Goal: Task Accomplishment & Management: Use online tool/utility

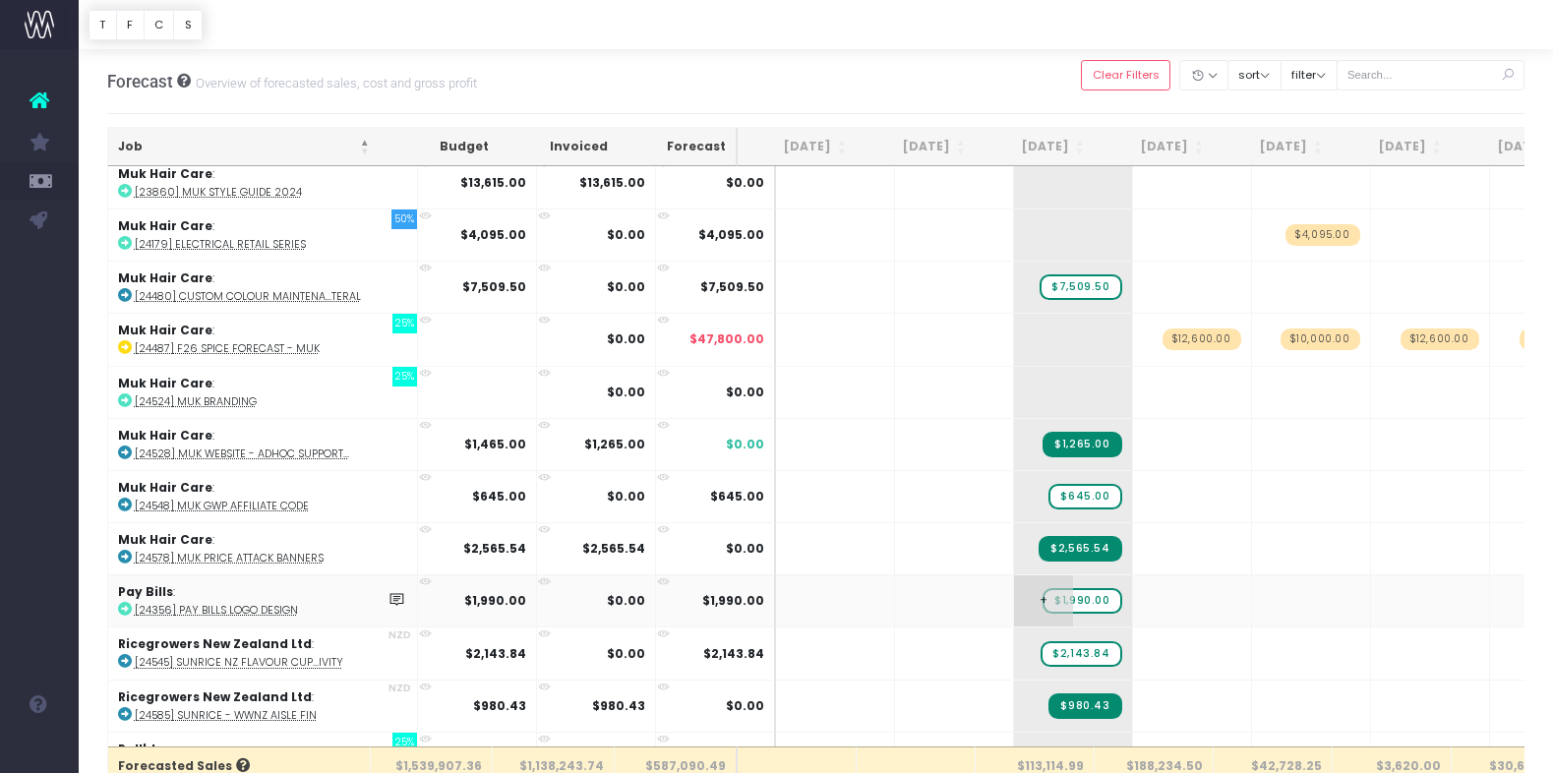
scroll to position [1226, 0]
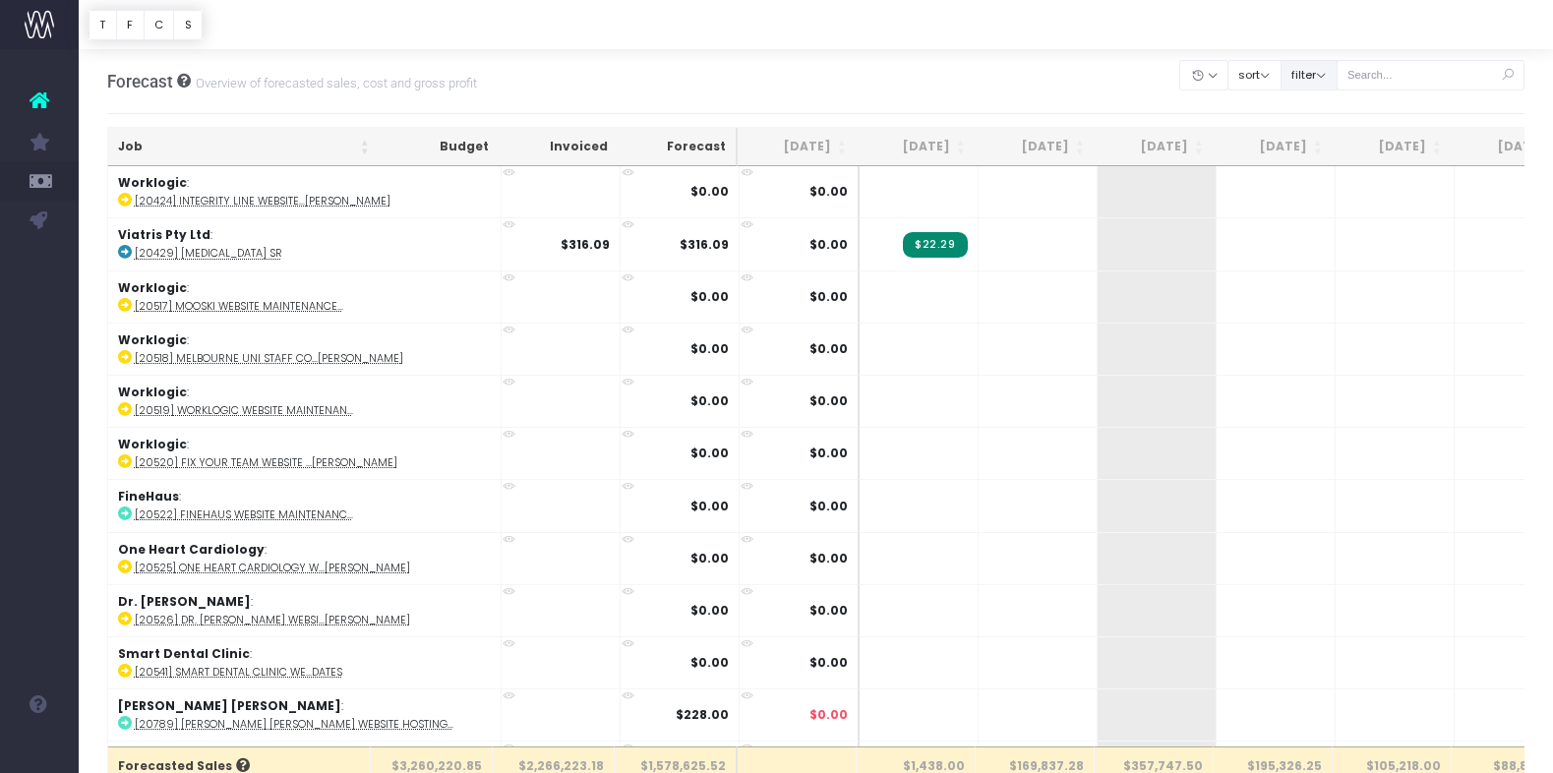
click at [1326, 64] on button "filter" at bounding box center [1308, 75] width 57 height 30
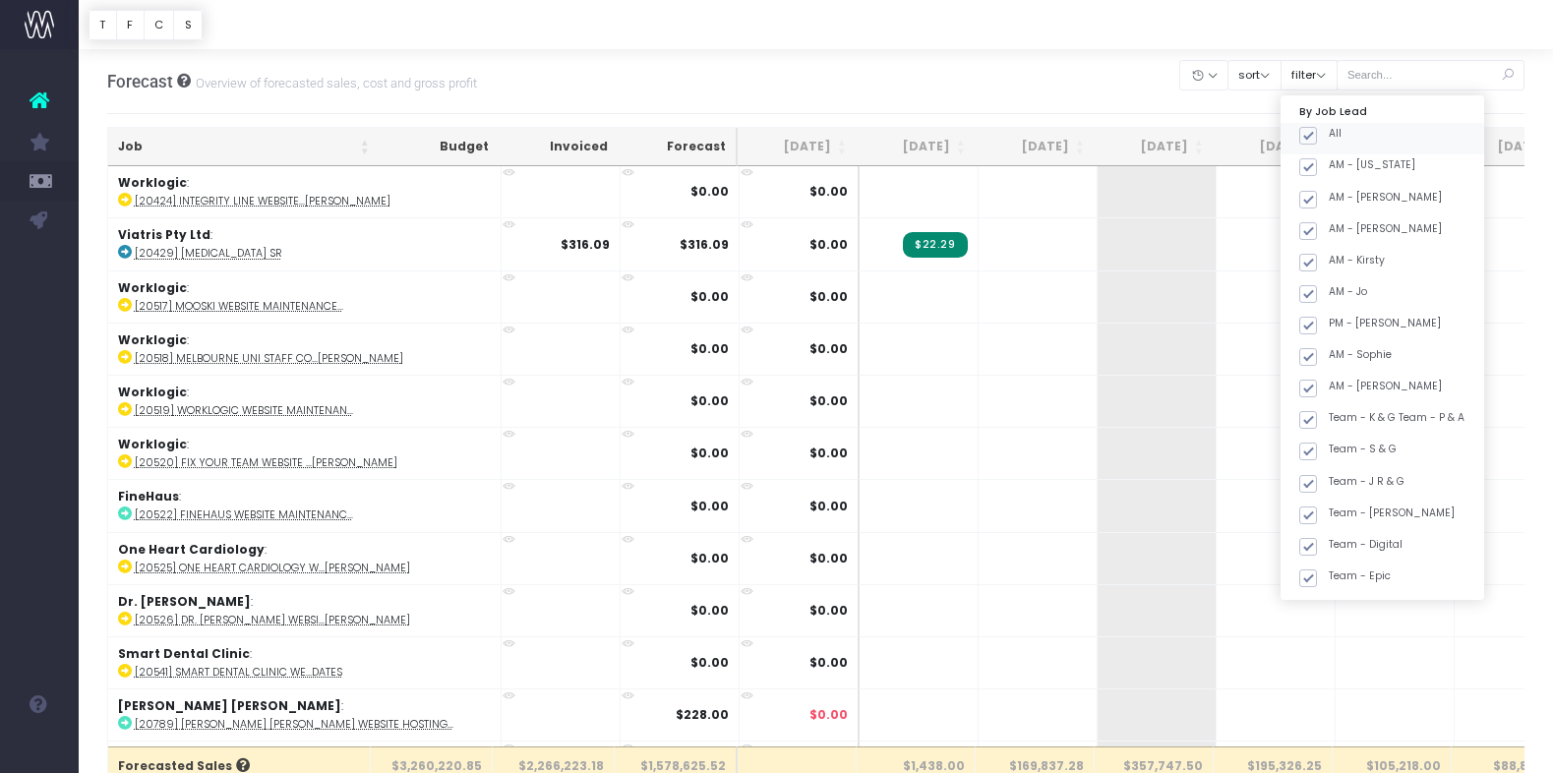
click at [1317, 129] on span at bounding box center [1308, 136] width 18 height 18
click at [1340, 129] on input "All" at bounding box center [1334, 132] width 13 height 13
checkbox input "false"
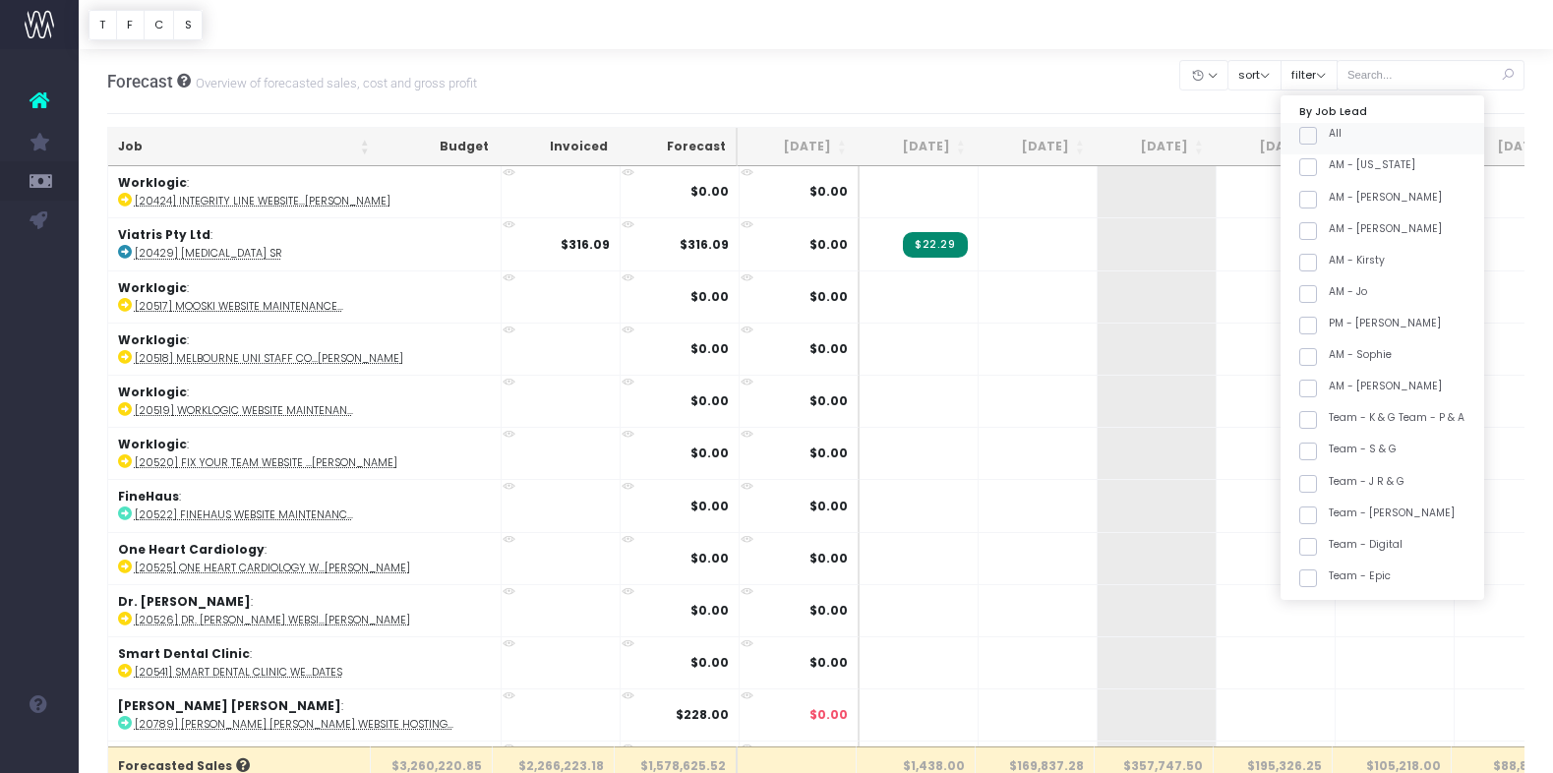
checkbox input "false"
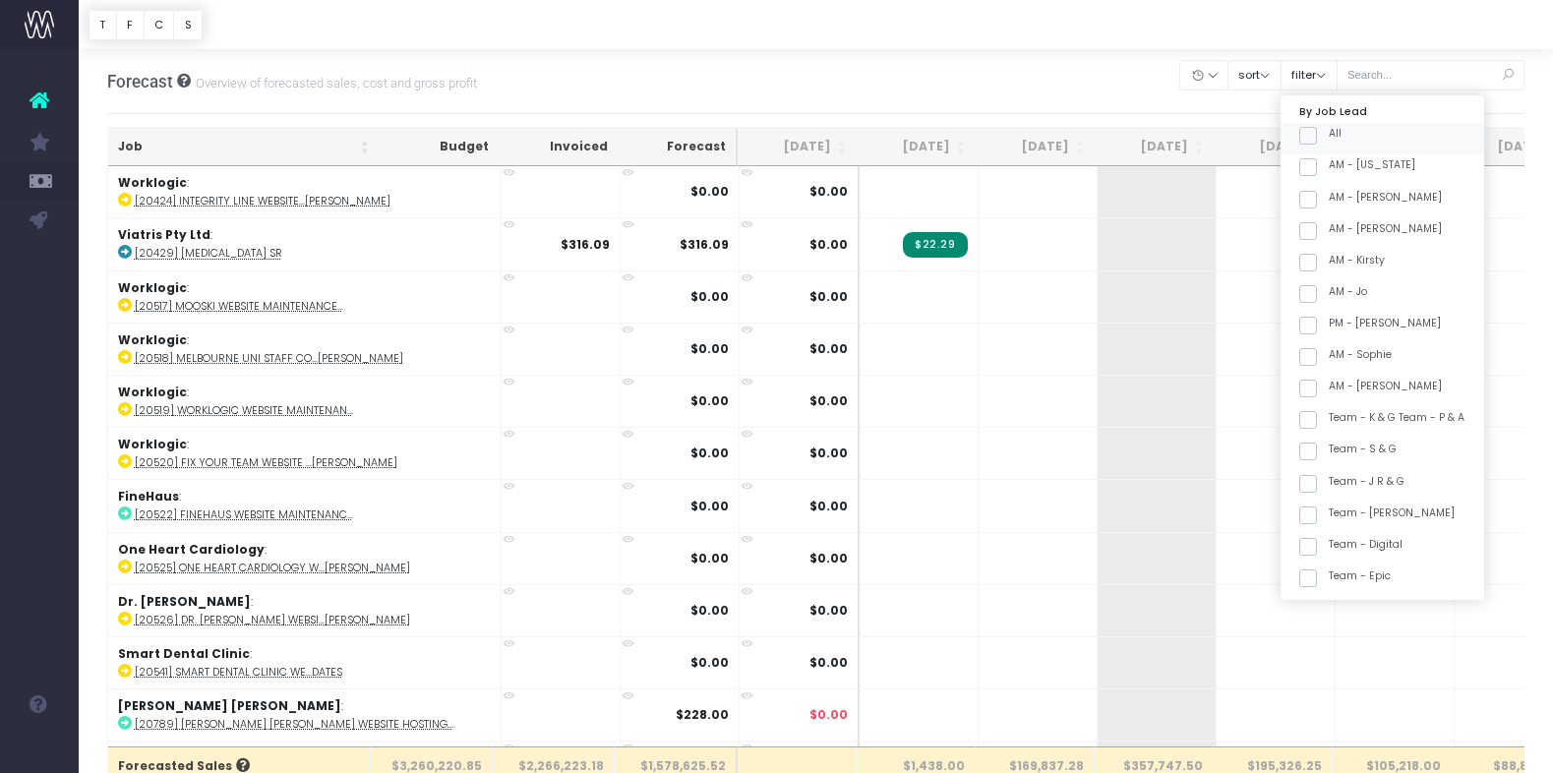
checkbox input "false"
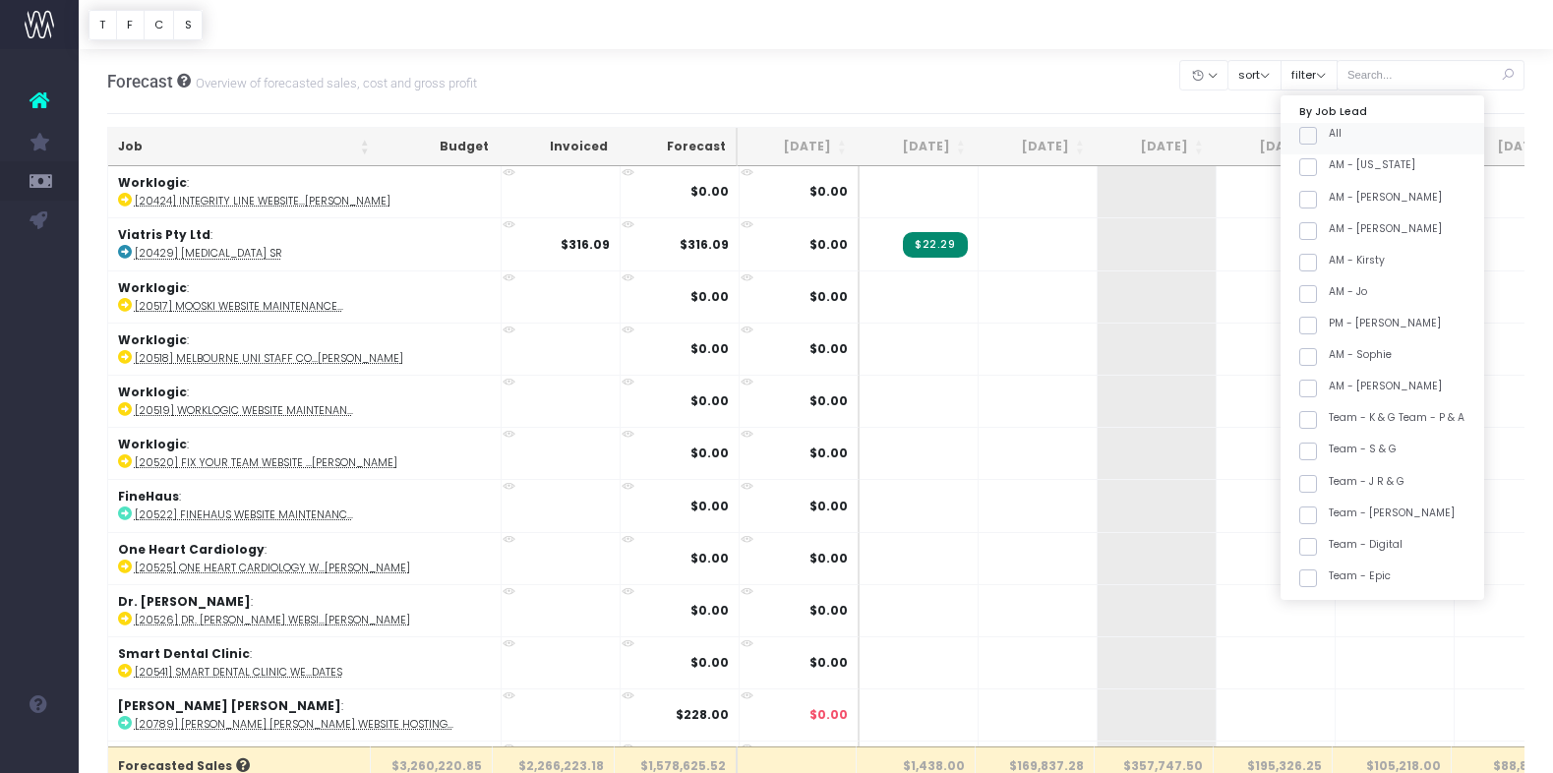
checkbox input "false"
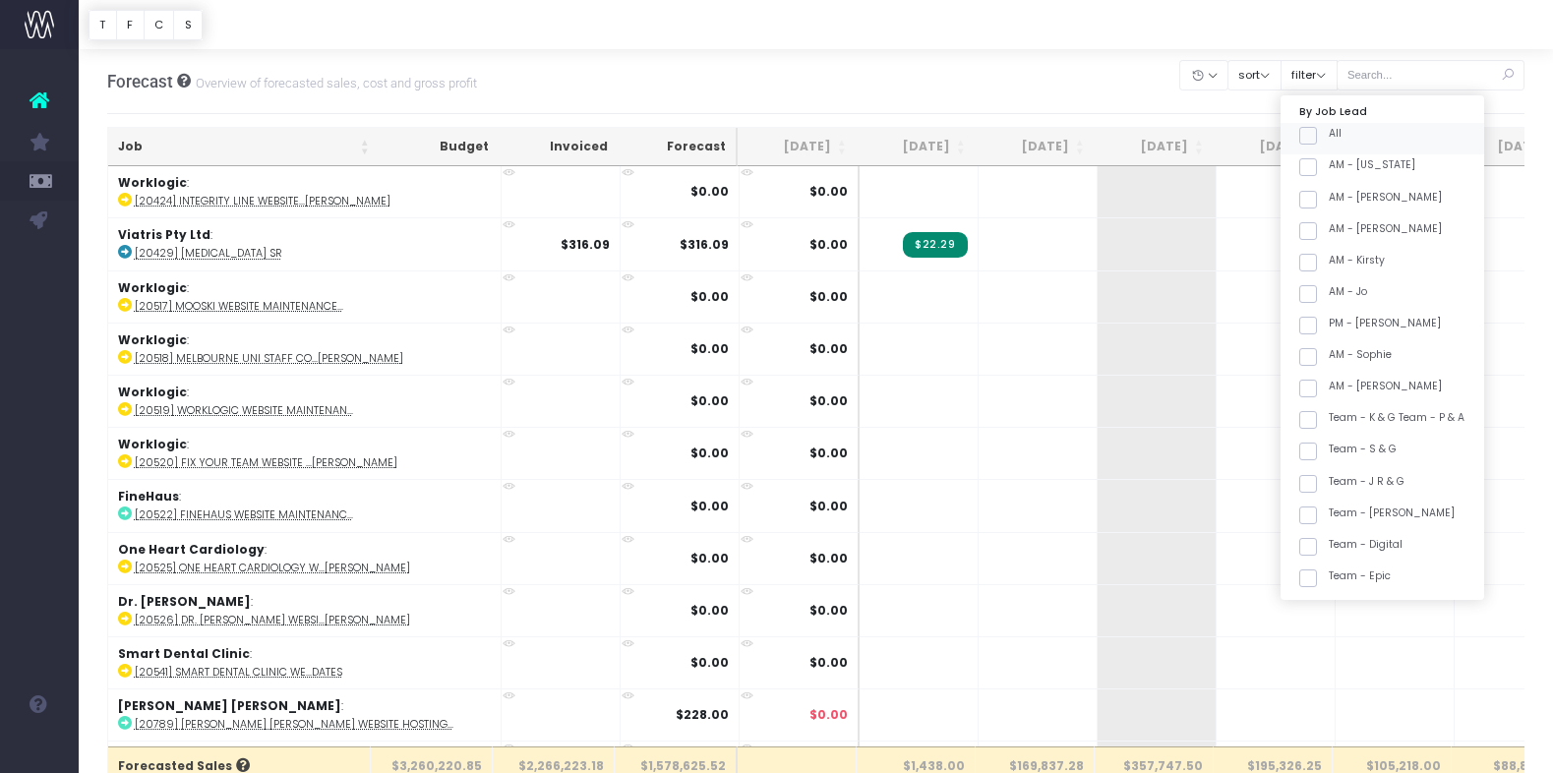
checkbox input "false"
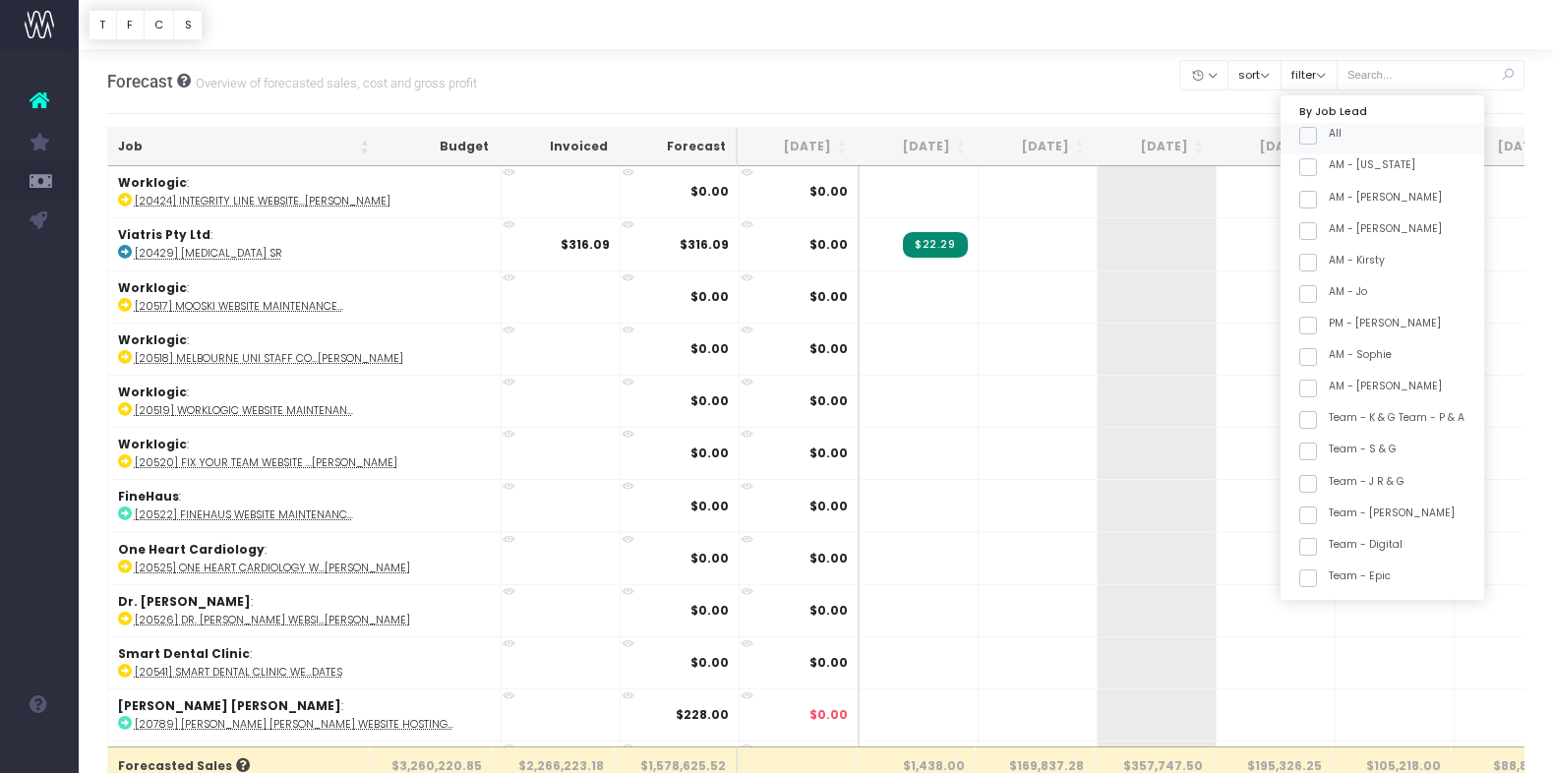
checkbox input "false"
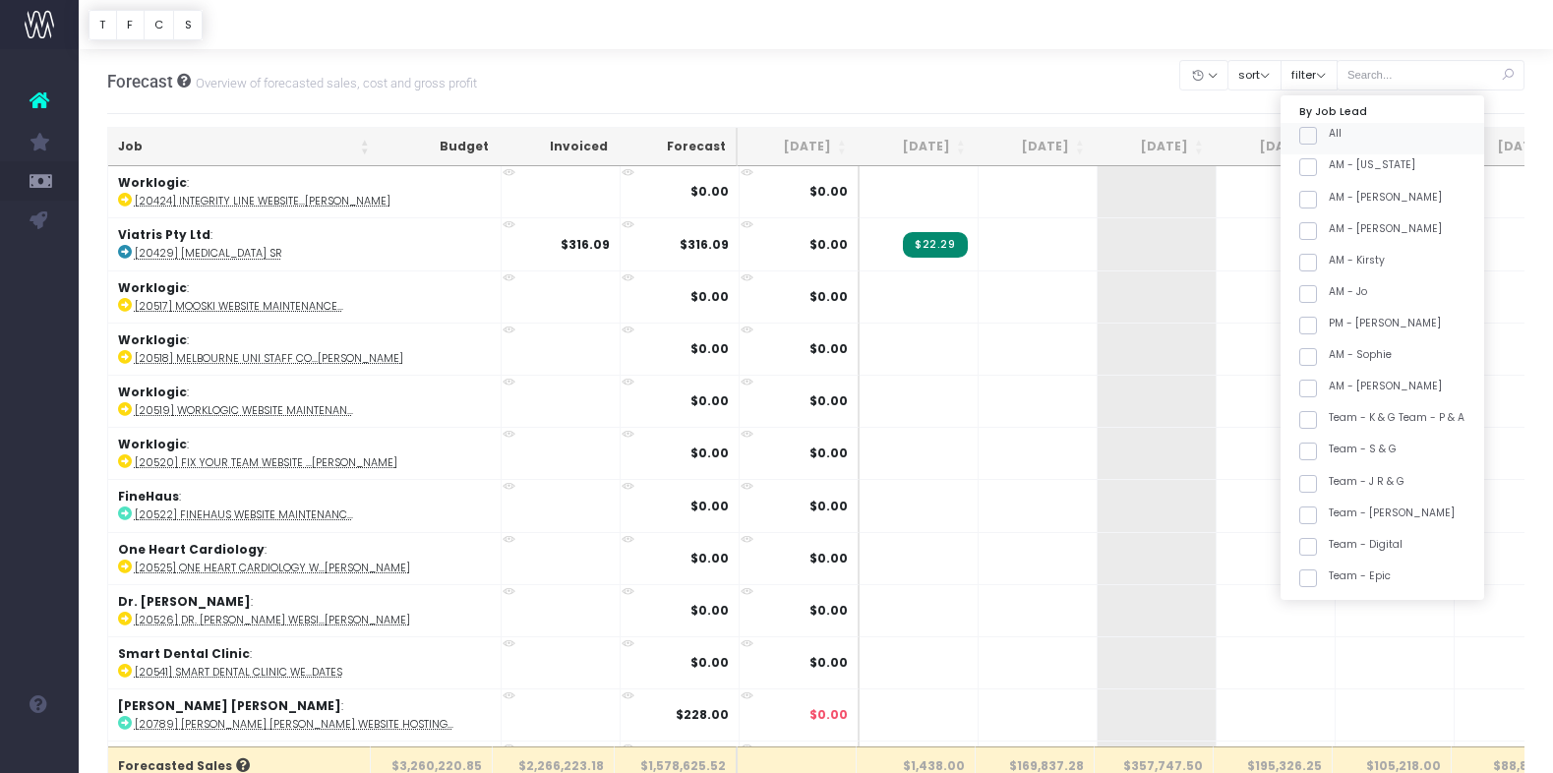
checkbox input "false"
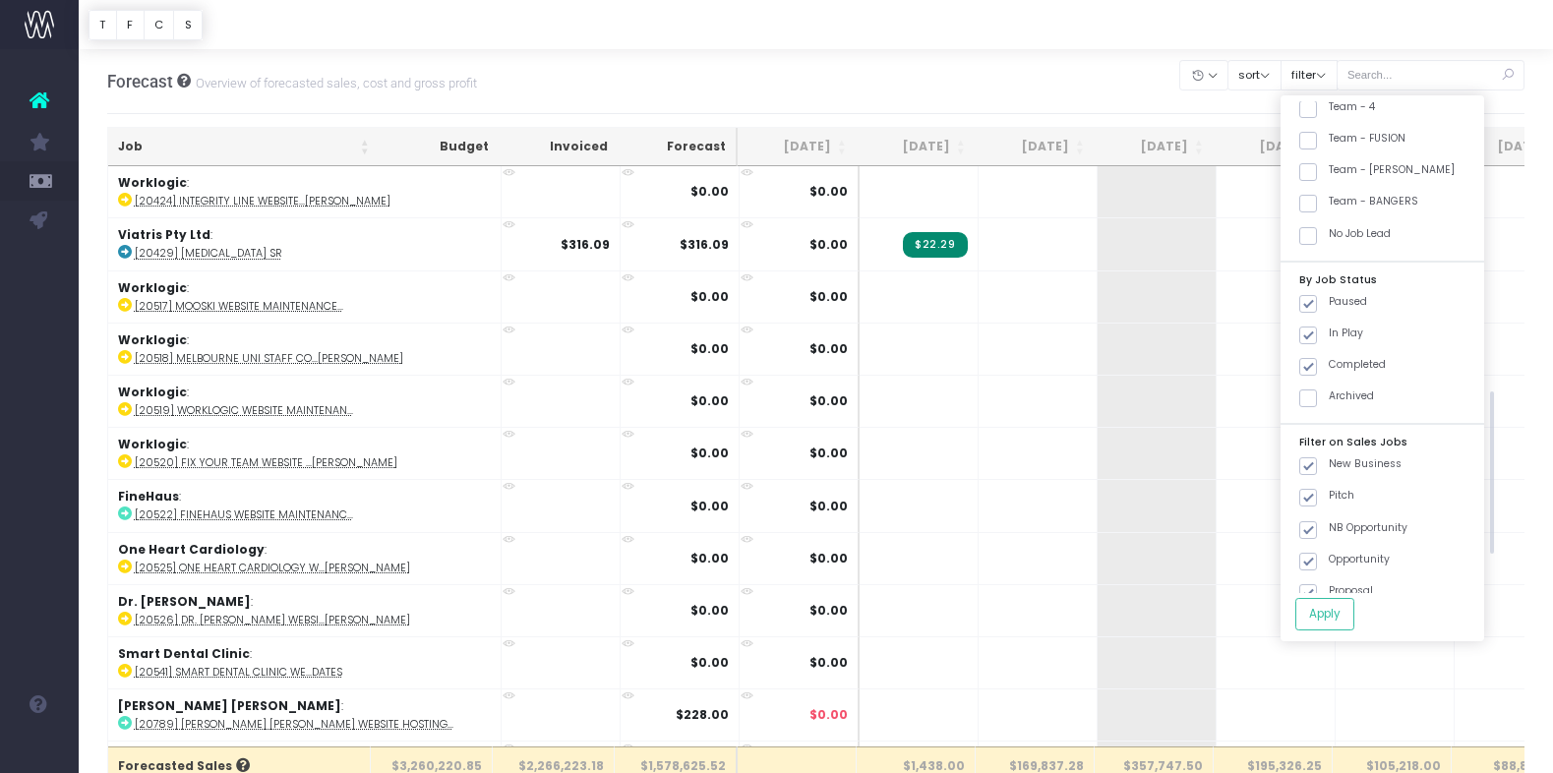
scroll to position [676, 0]
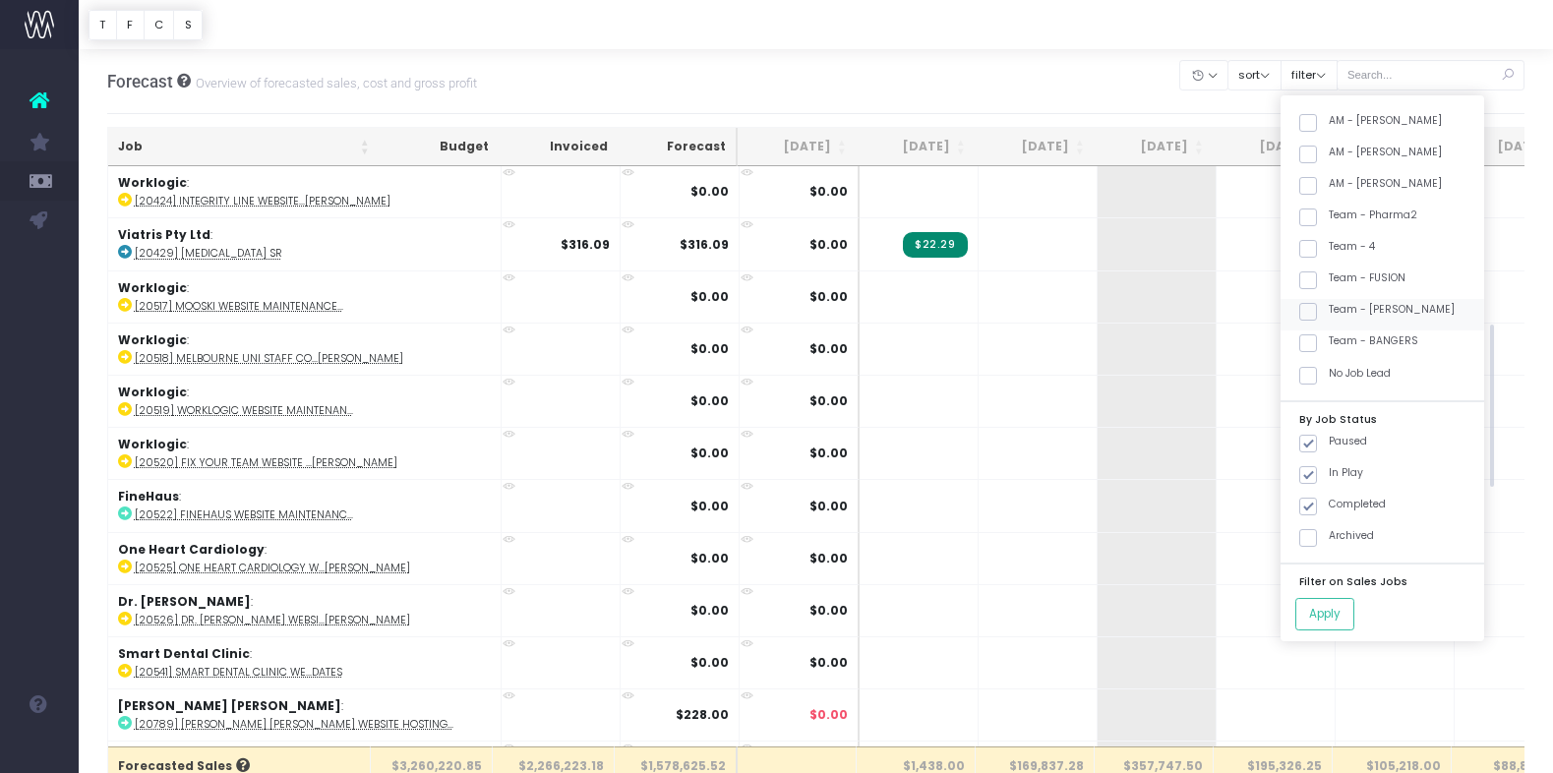
click at [1412, 314] on label "Team - [PERSON_NAME]" at bounding box center [1376, 310] width 155 height 16
click at [1341, 314] on input "Team - [PERSON_NAME]" at bounding box center [1334, 308] width 13 height 13
checkbox input "true"
click at [1350, 607] on button "Apply" at bounding box center [1324, 614] width 59 height 32
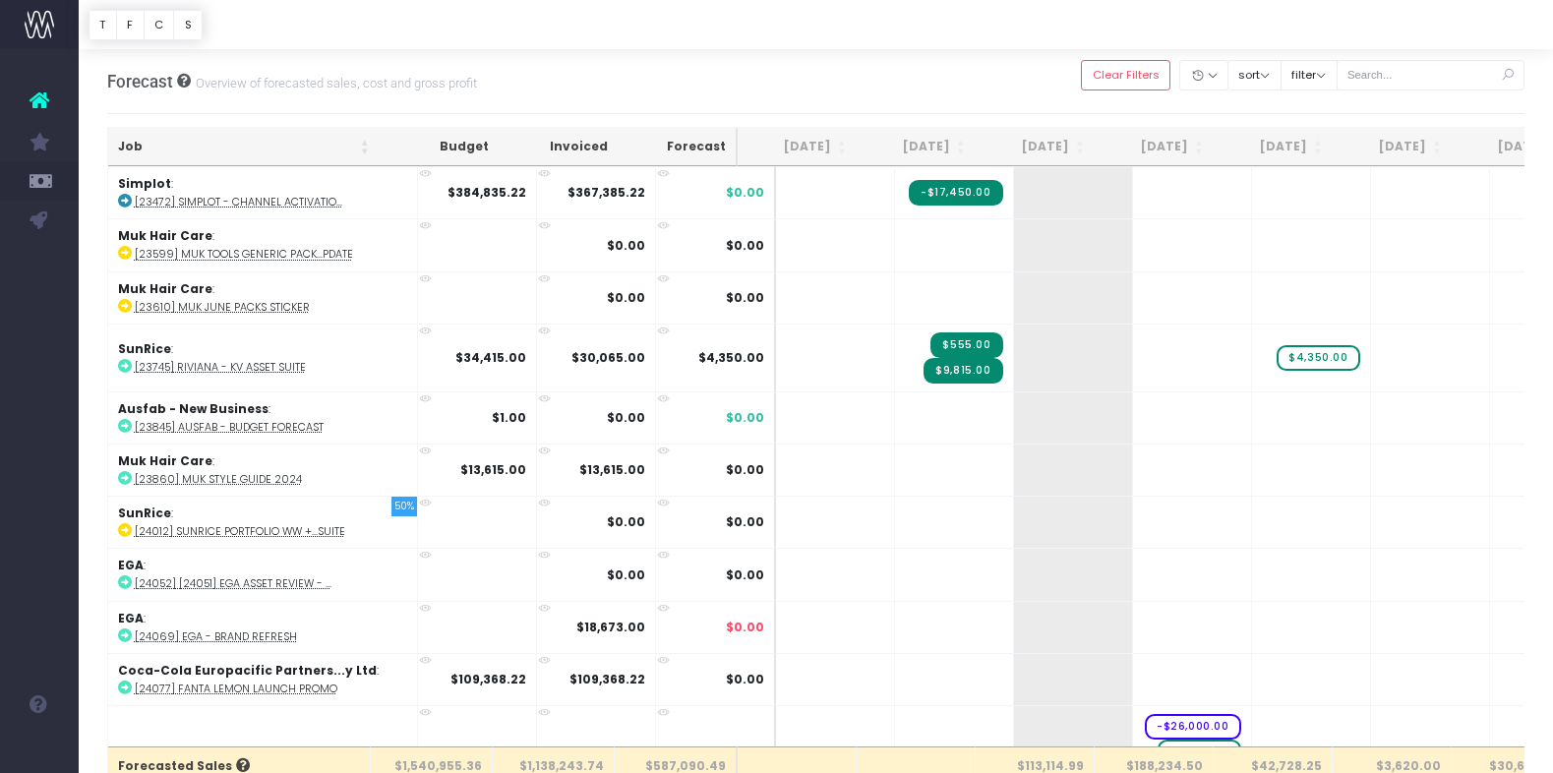
scroll to position [0, 2]
click at [301, 145] on th "Job" at bounding box center [242, 147] width 271 height 38
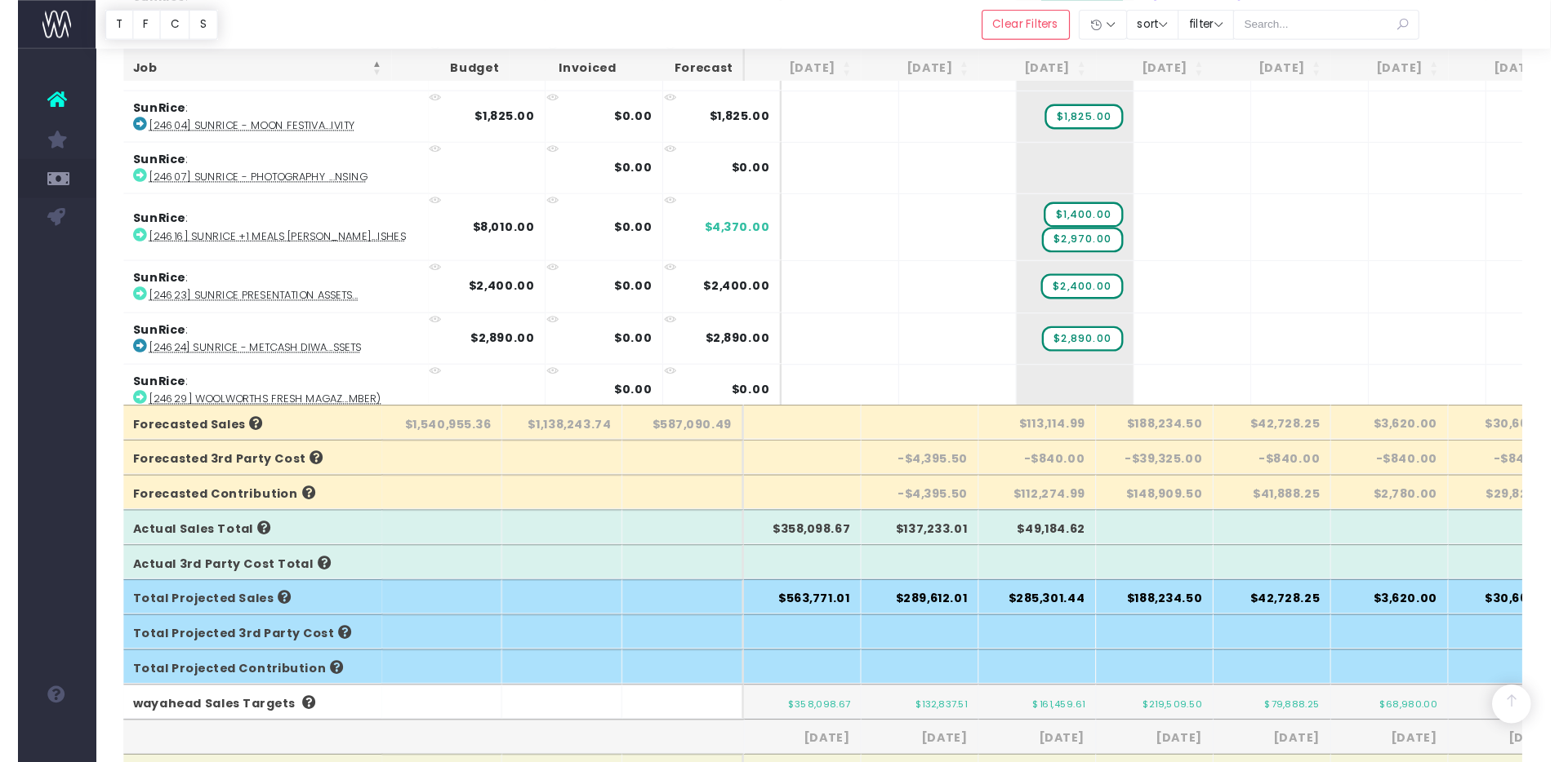
scroll to position [270, 0]
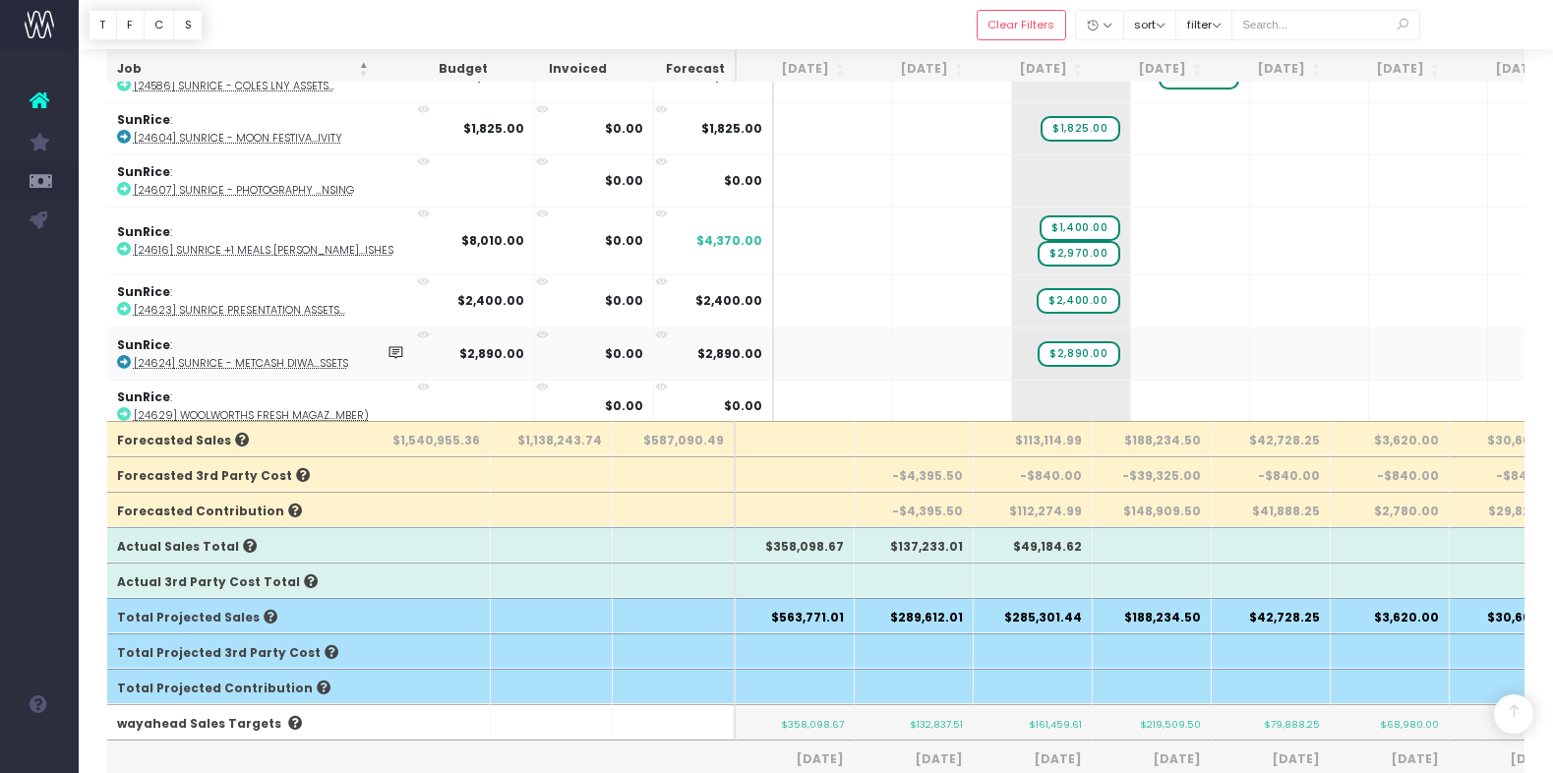
click at [287, 356] on abbr "[24624] SunRice - Metcash Diwa...ssets" at bounding box center [241, 363] width 214 height 15
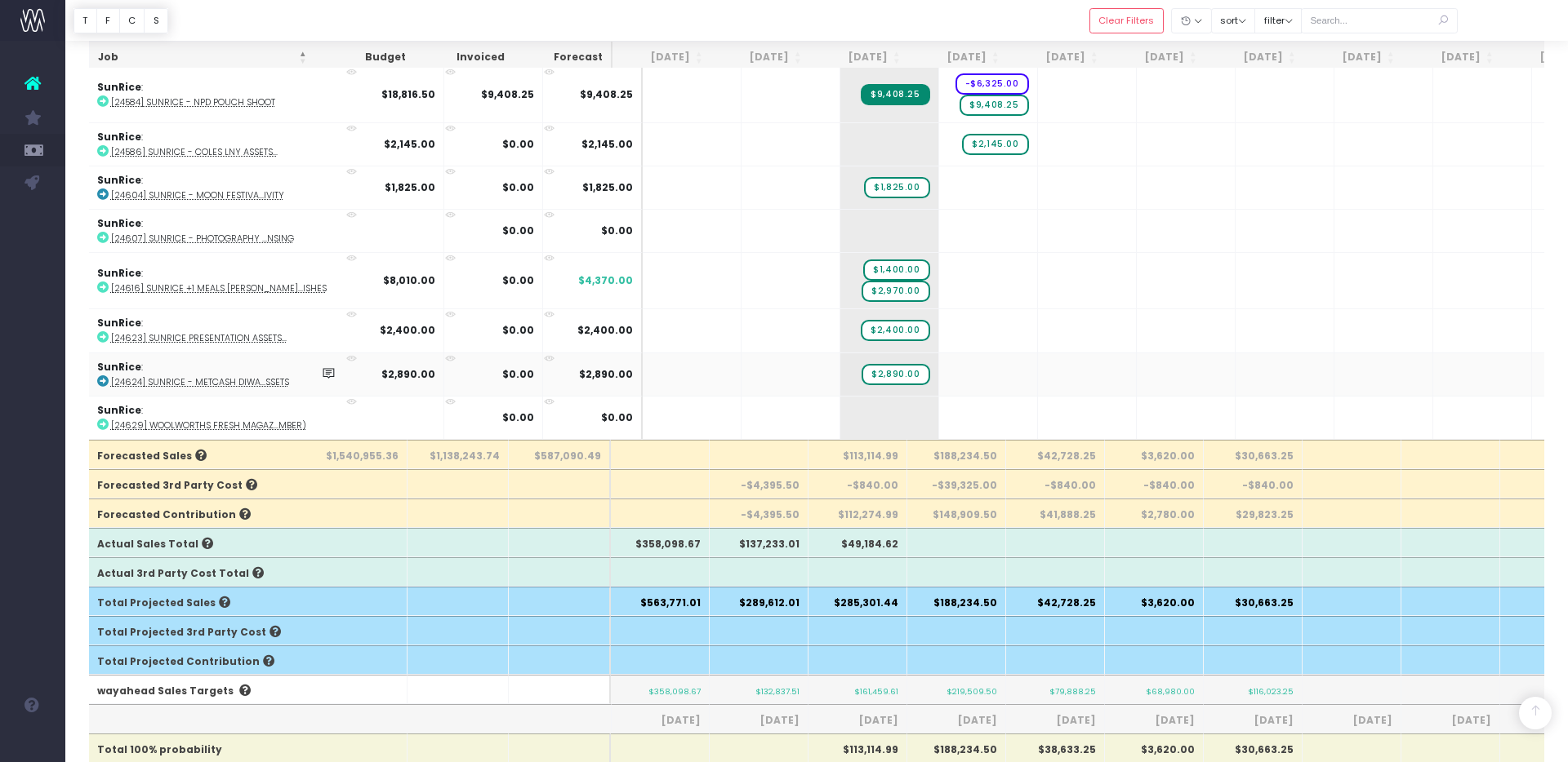
scroll to position [0, 2]
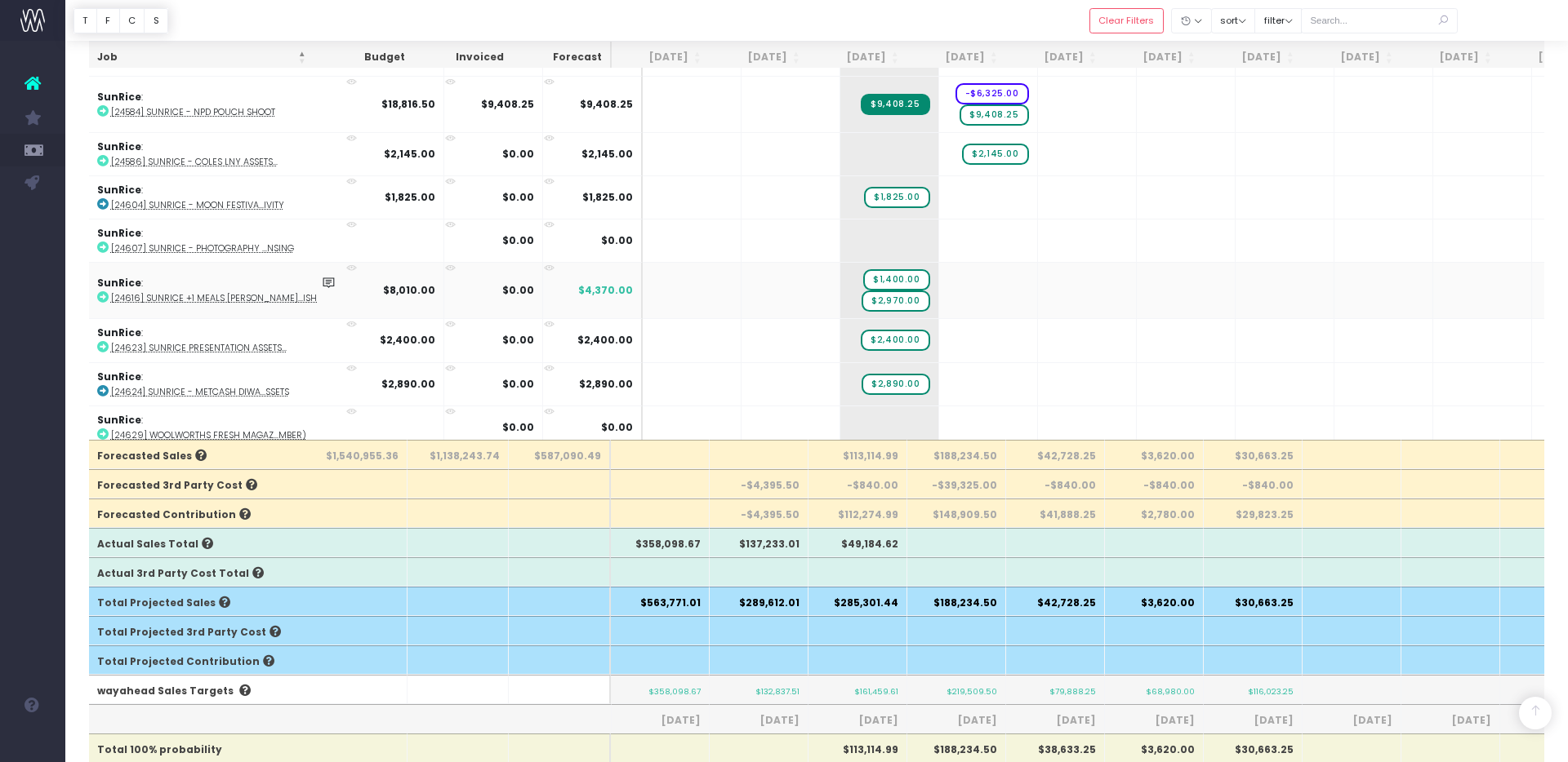
click at [248, 292] on abbr "[24616] SunRice +1 Meals [PERSON_NAME]...ishes" at bounding box center [219, 298] width 216 height 12
click at [840, 278] on span "+" at bounding box center [865, 291] width 49 height 56
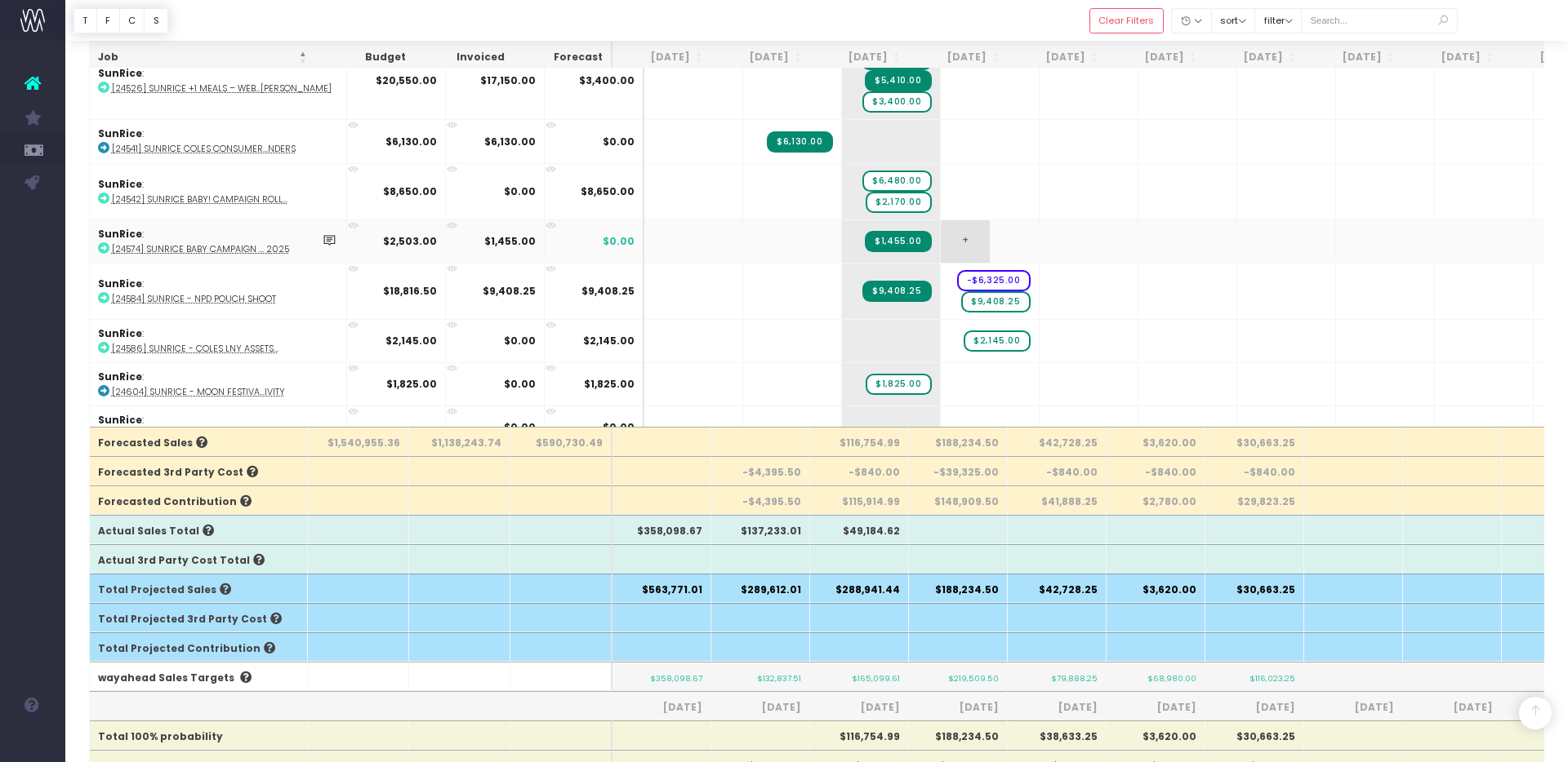
scroll to position [2705, 0]
click at [219, 244] on abbr "[24574] SunRice Baby Campaign ... 2025" at bounding box center [200, 250] width 177 height 12
click at [941, 232] on span "+" at bounding box center [965, 242] width 49 height 42
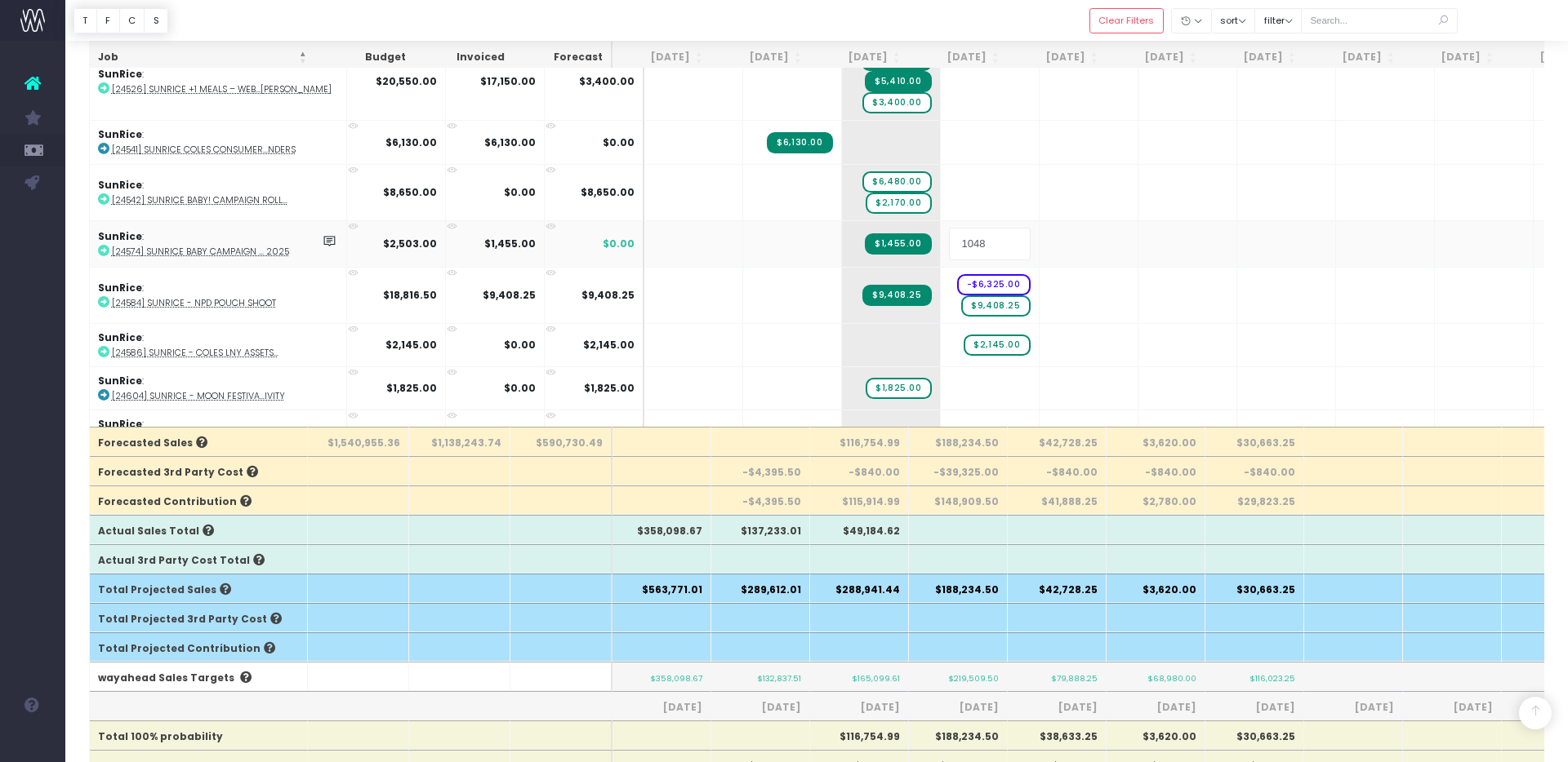
click at [973, 237] on input "1048" at bounding box center [990, 243] width 81 height 32
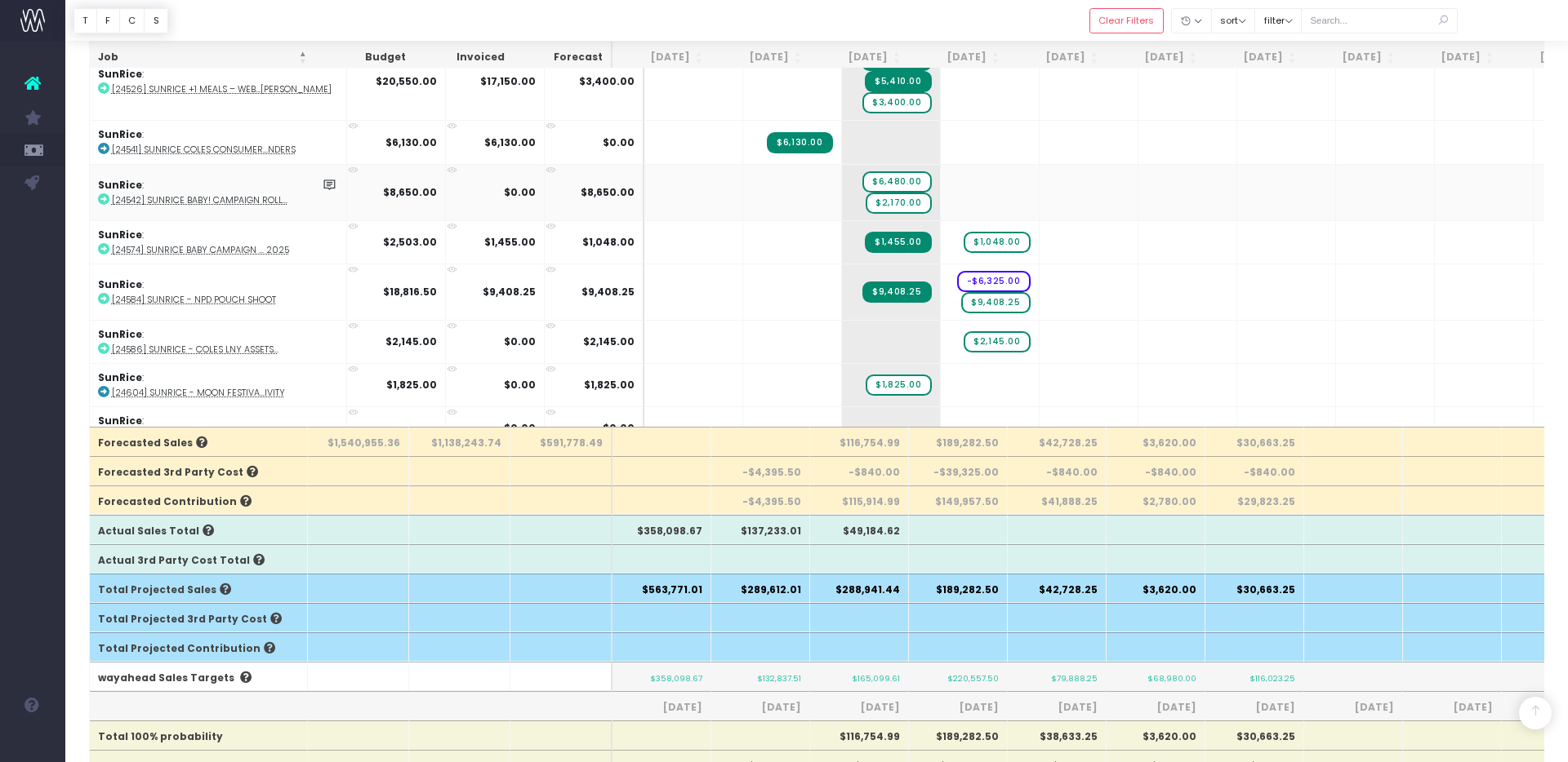
click at [244, 194] on abbr "[24542] SunRice Baby! Campaign Roll..." at bounding box center [199, 200] width 175 height 12
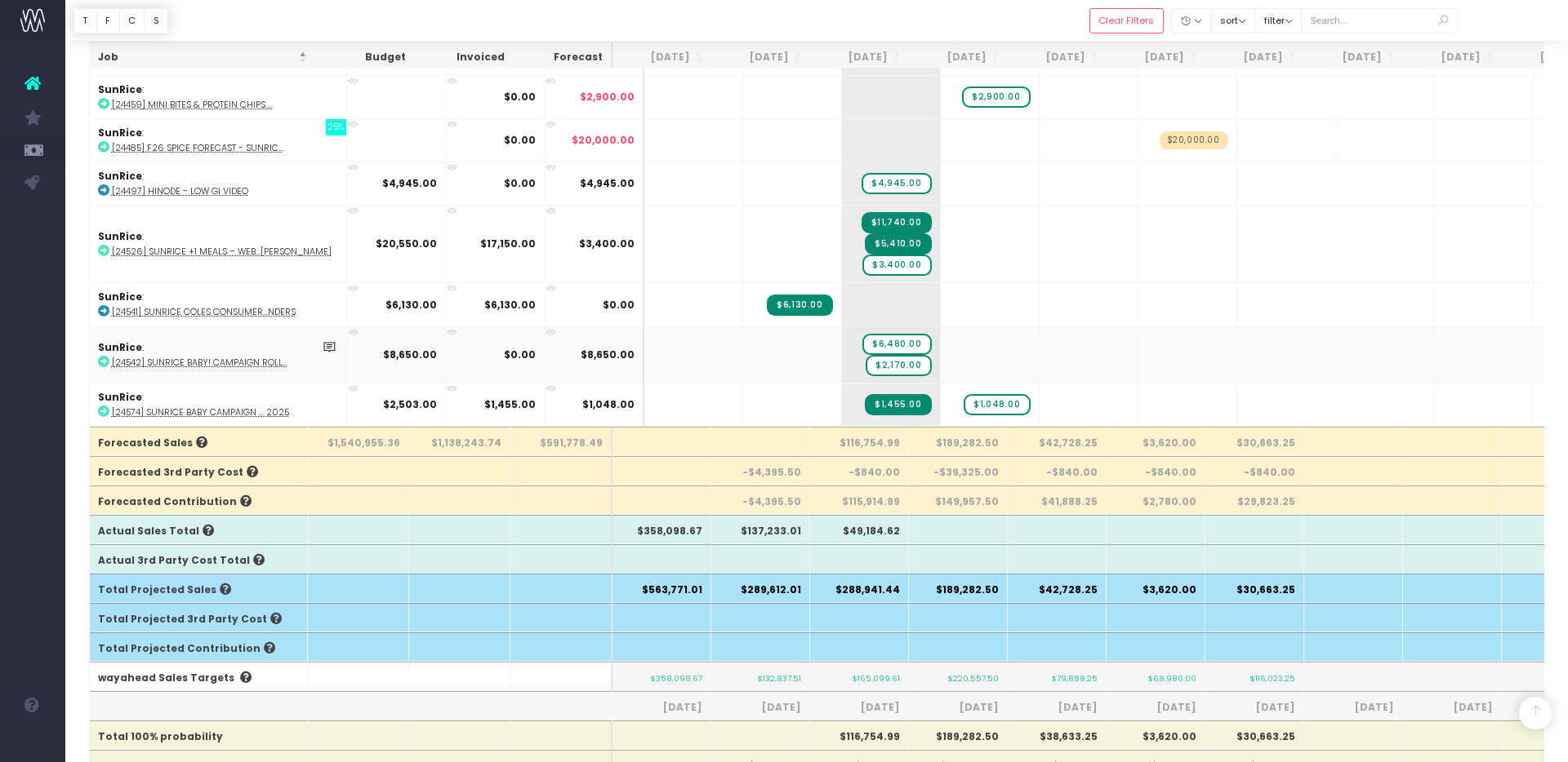
scroll to position [2538, 0]
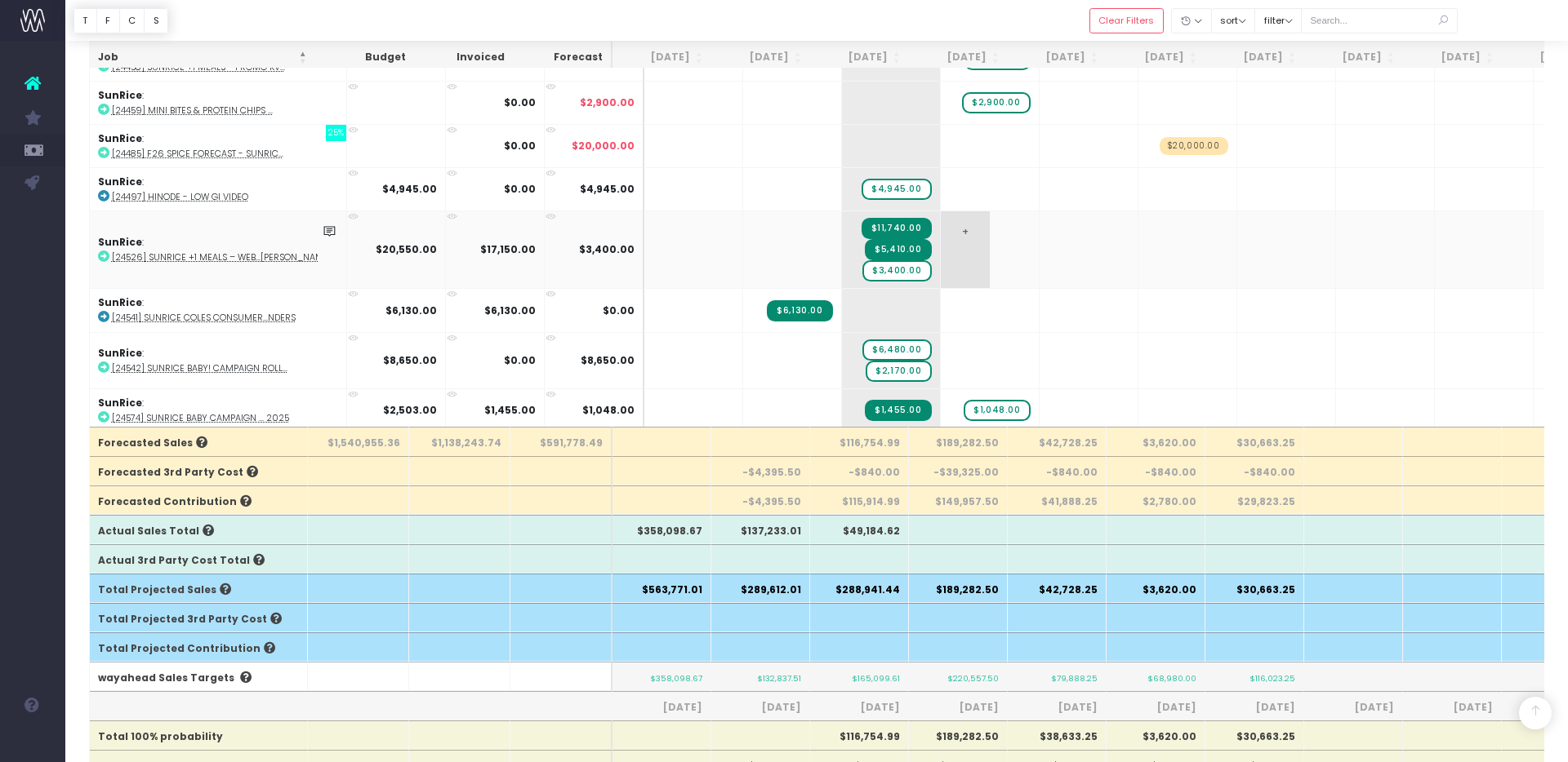
click at [951, 252] on span "+" at bounding box center [965, 250] width 49 height 76
click at [954, 248] on input "text" at bounding box center [990, 249] width 81 height 32
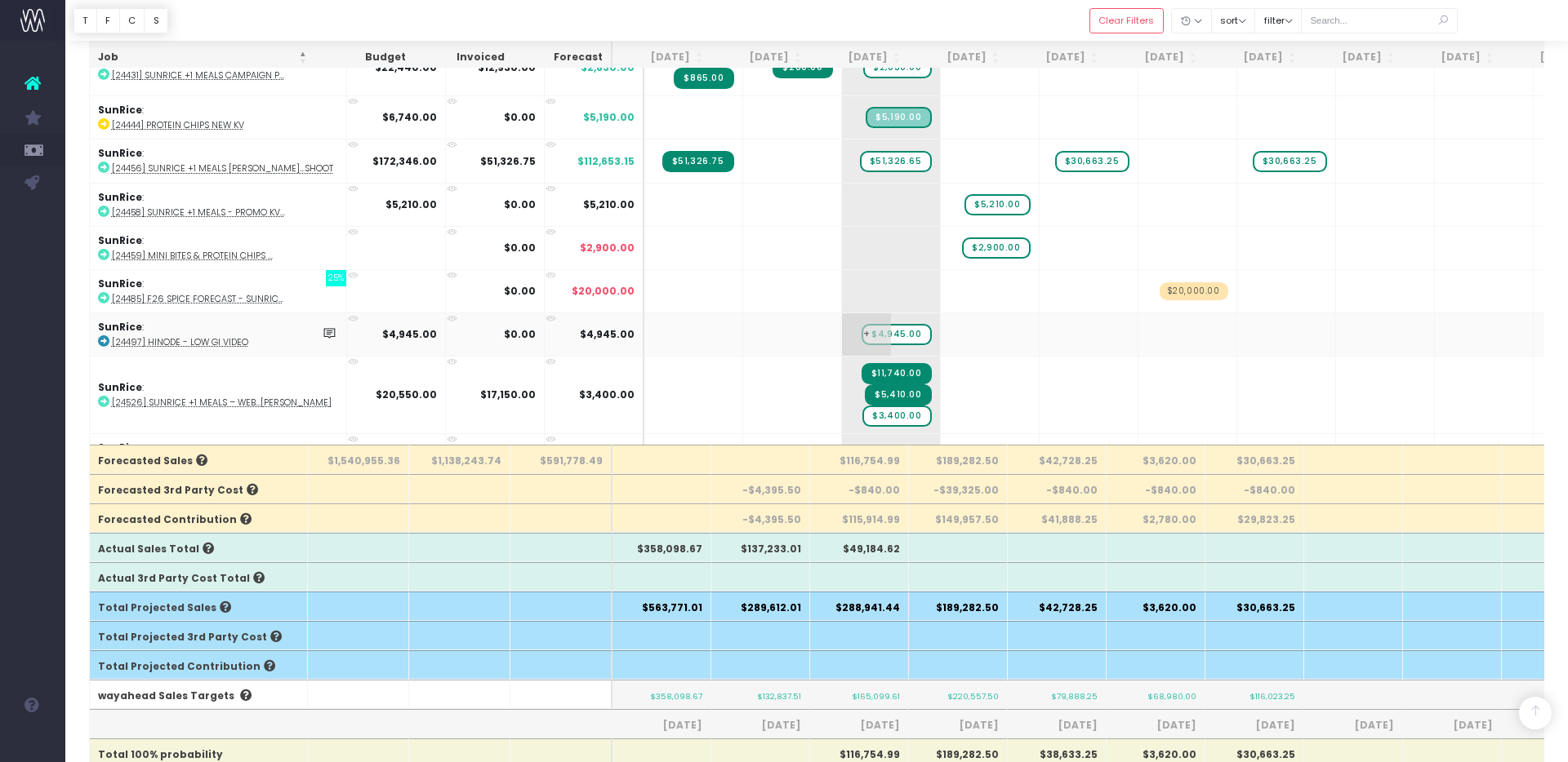
scroll to position [2401, 0]
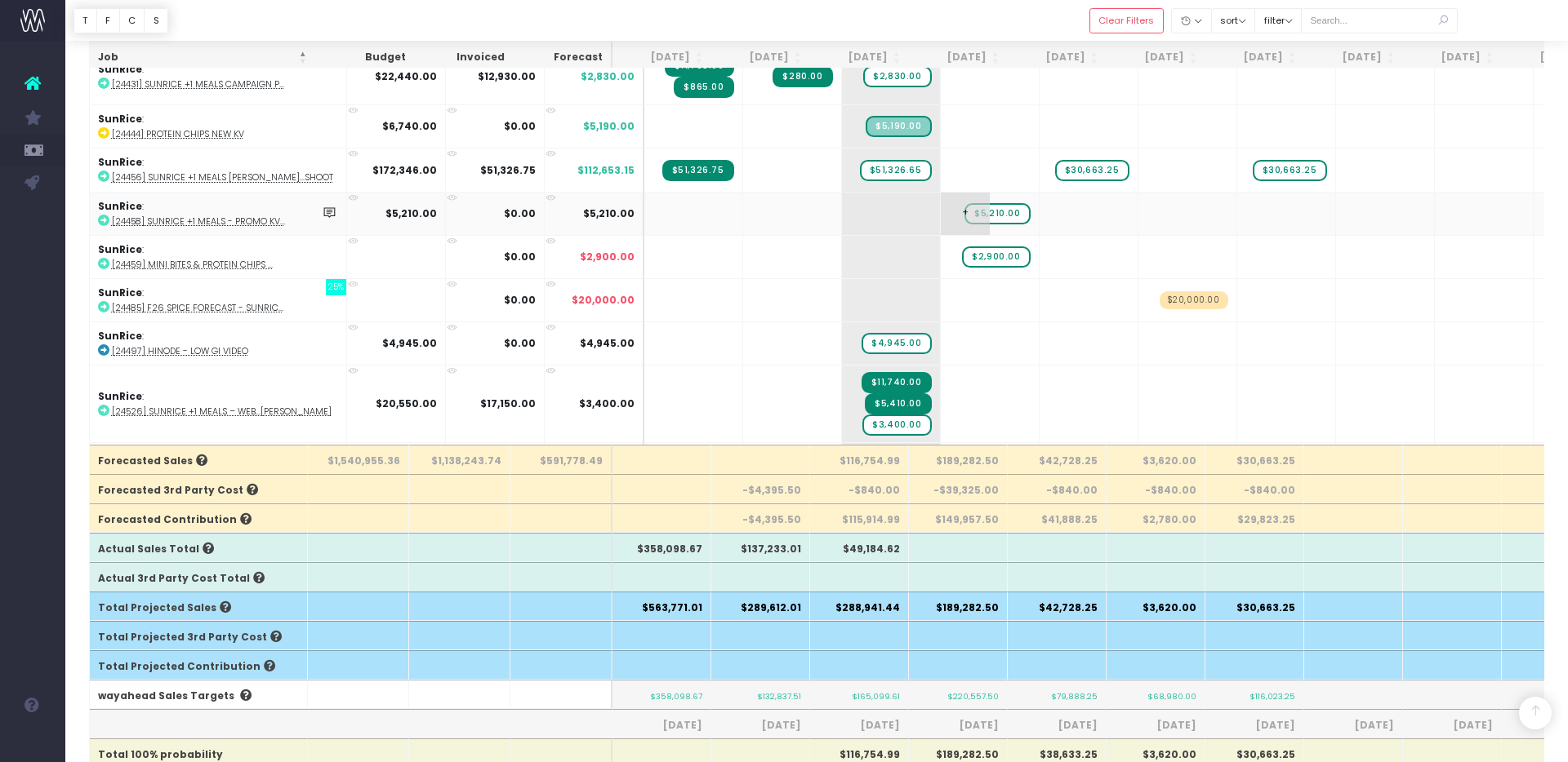
click at [964, 208] on span "$5,210.00" at bounding box center [997, 214] width 66 height 22
click at [951, 204] on span "+" at bounding box center [965, 213] width 49 height 42
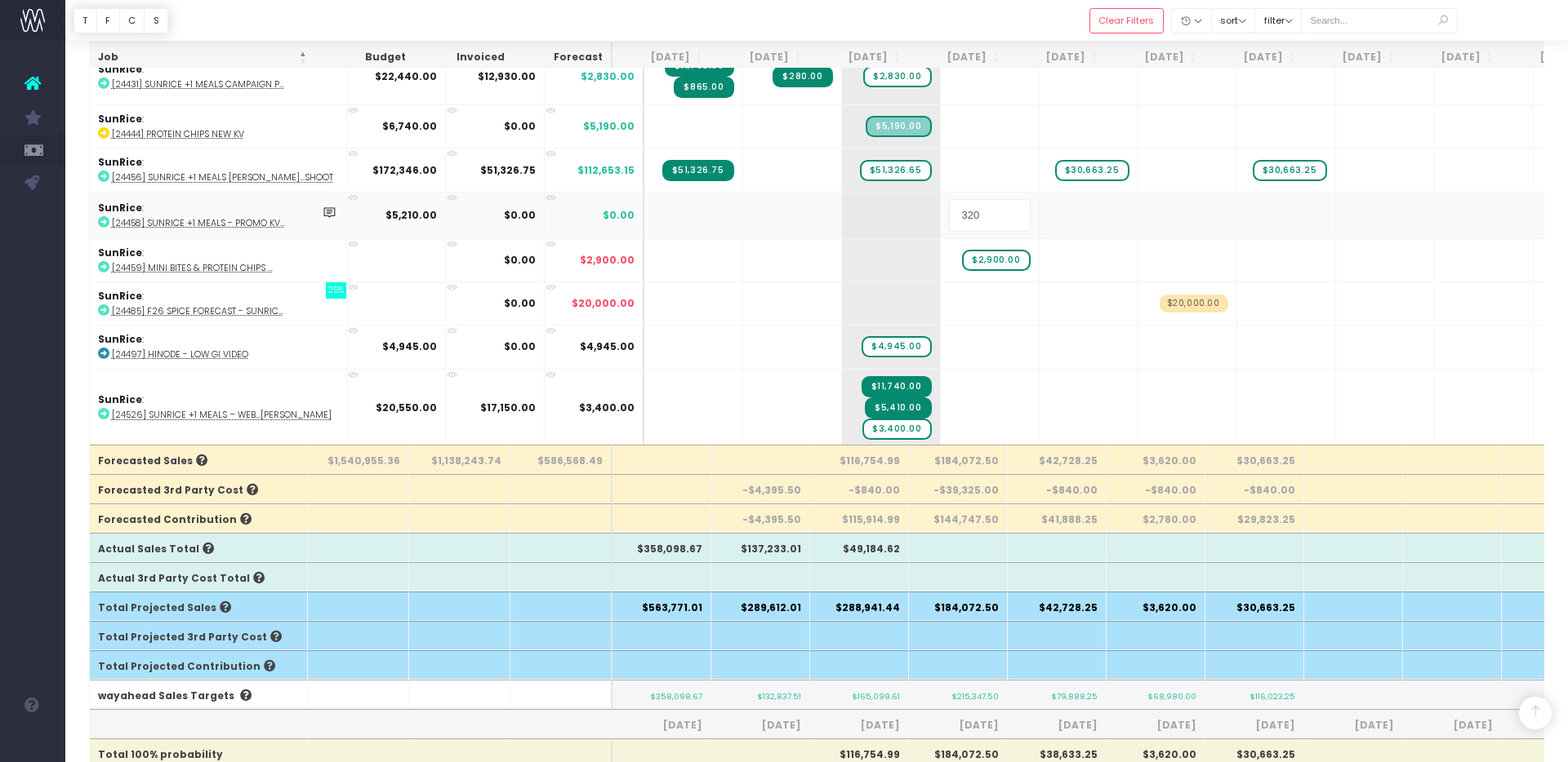
type input "3205"
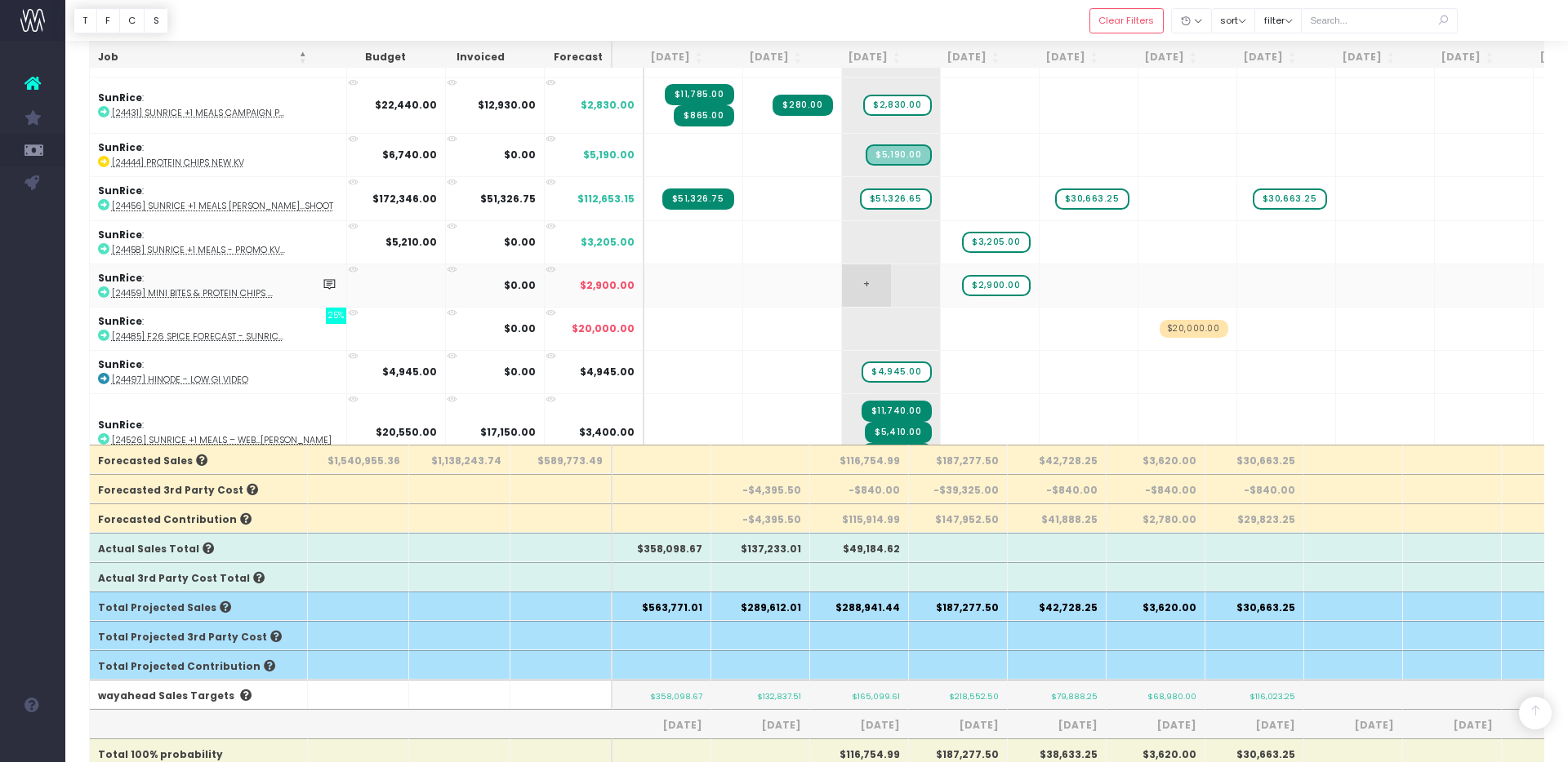
scroll to position [2371, 0]
click at [1061, 192] on span "$30,663.25" at bounding box center [1091, 201] width 74 height 22
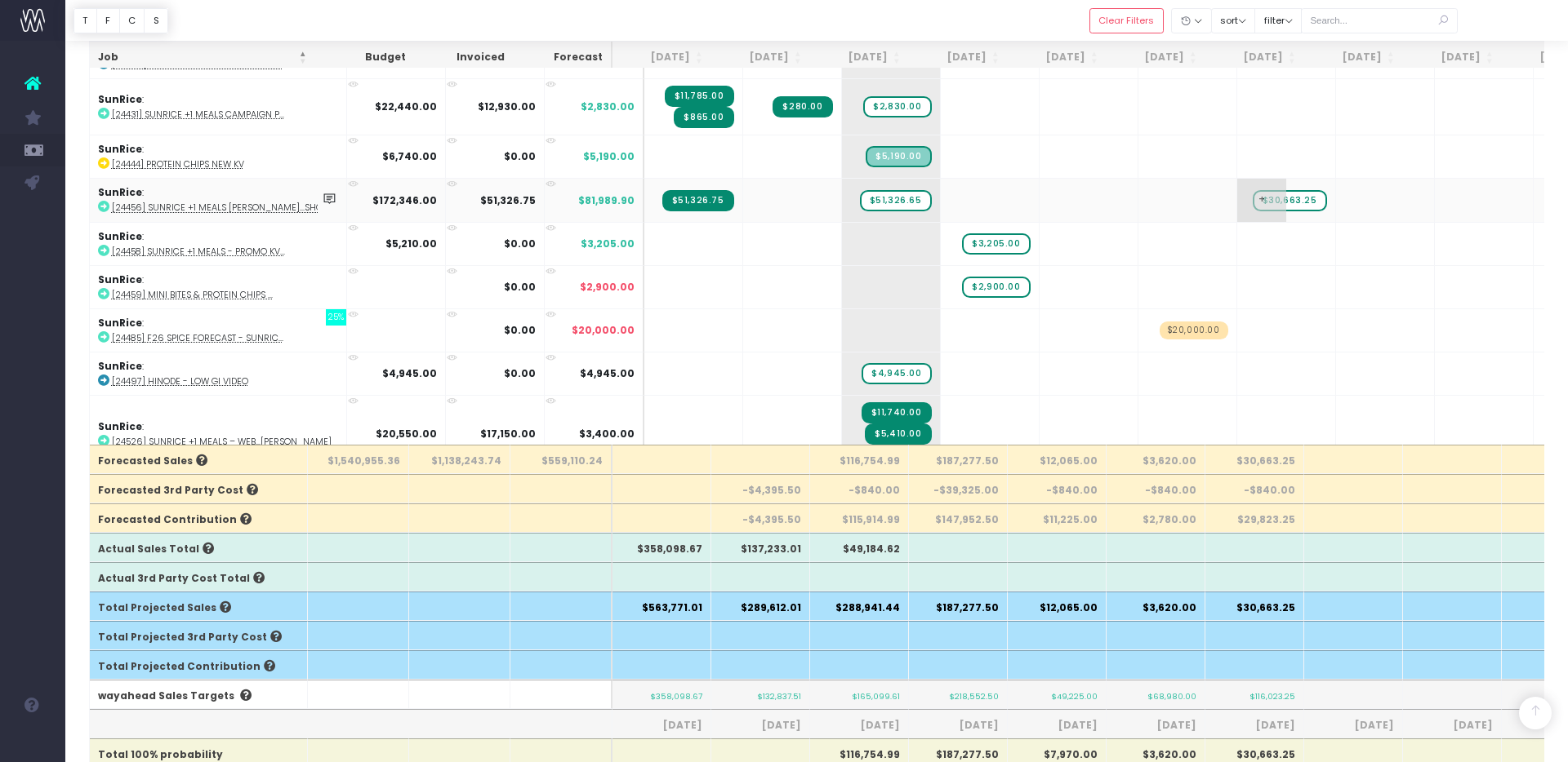
click at [1271, 191] on span "$30,663.25" at bounding box center [1289, 201] width 74 height 22
drag, startPoint x: 1260, startPoint y: 194, endPoint x: 1105, endPoint y: 195, distance: 155.0
click at [1240, 190] on span "+" at bounding box center [1262, 199] width 49 height 42
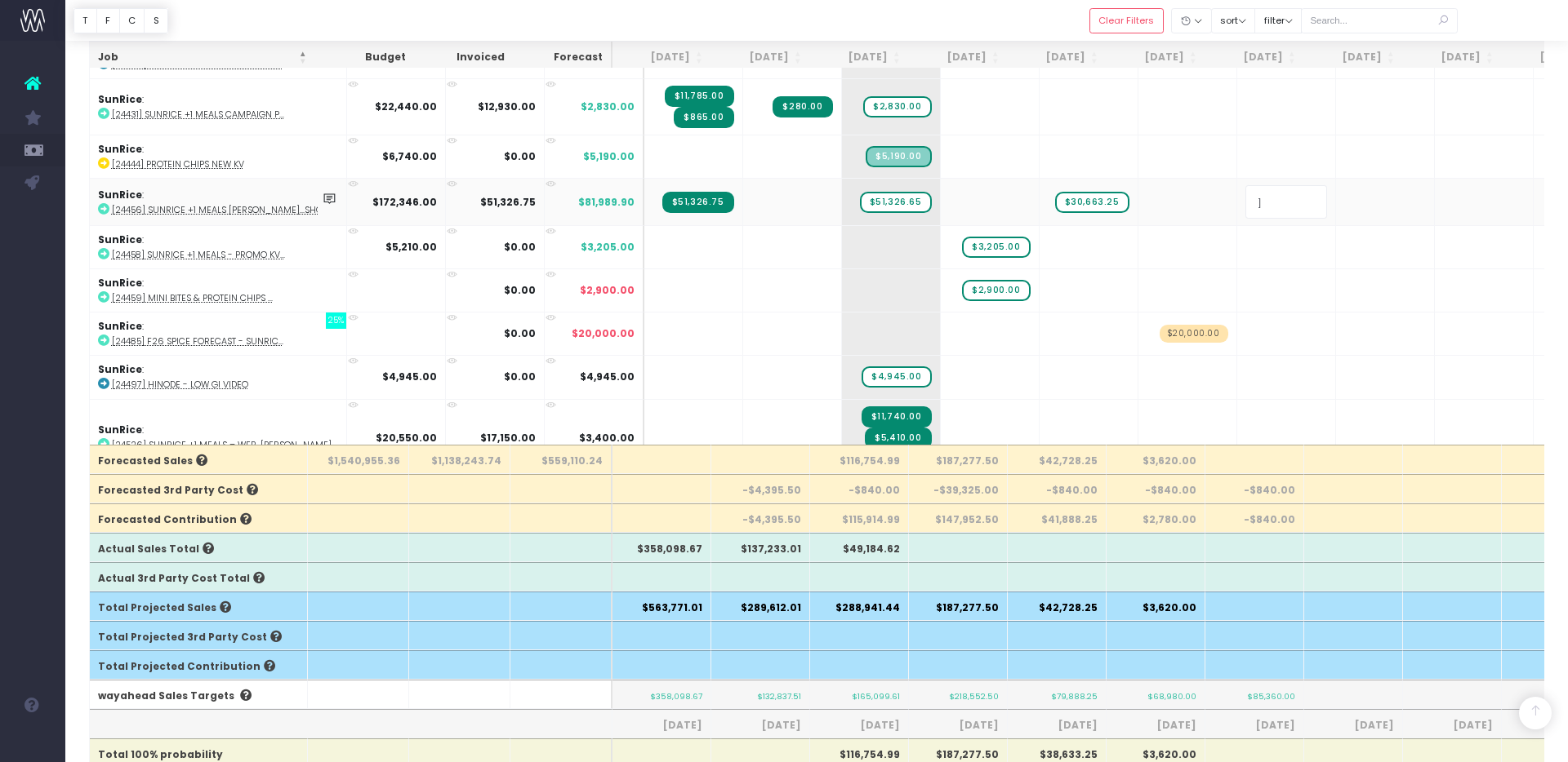
type input "39029.350000000006"
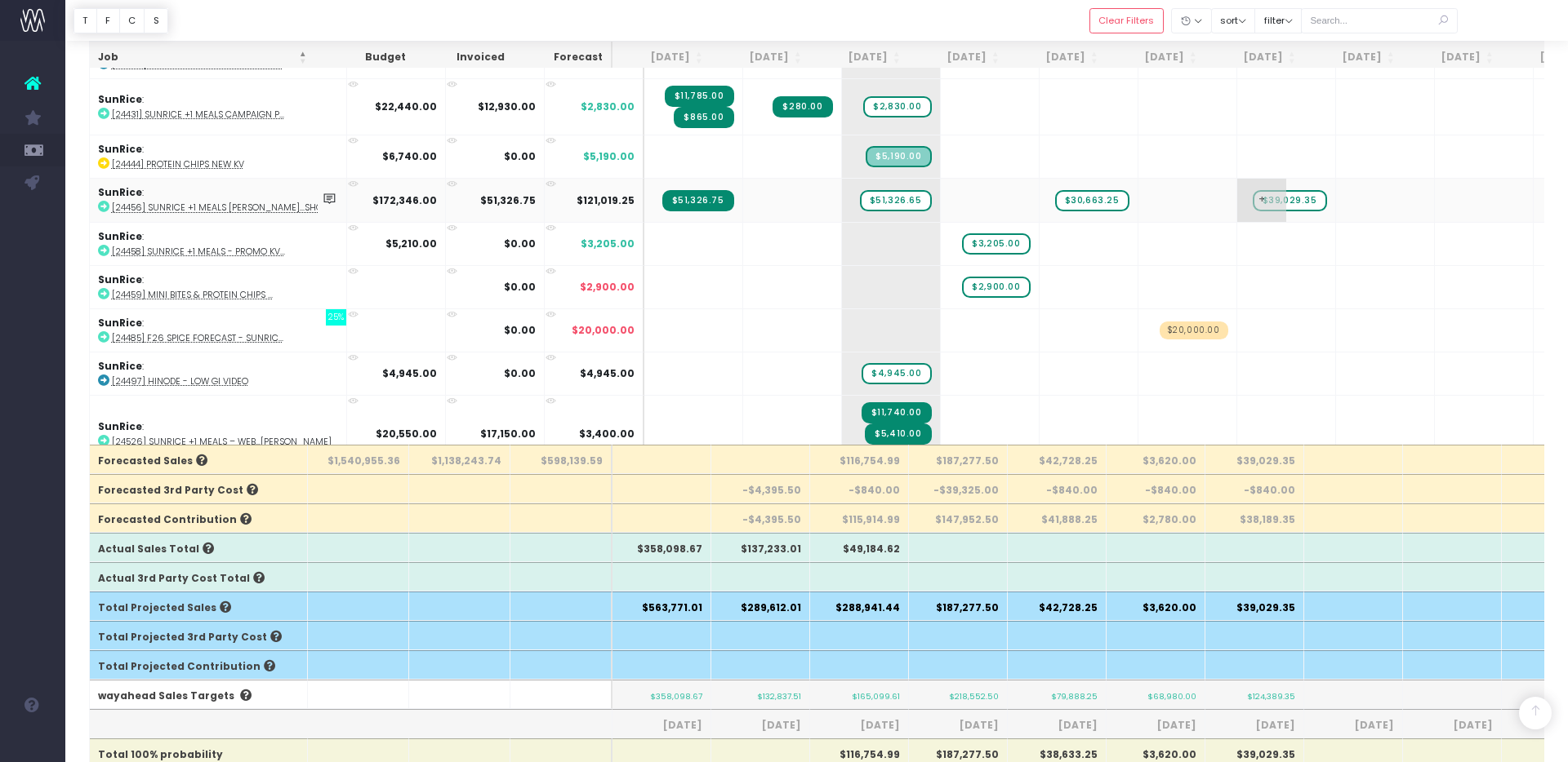
click at [1275, 193] on span "$39,029.35" at bounding box center [1289, 201] width 74 height 22
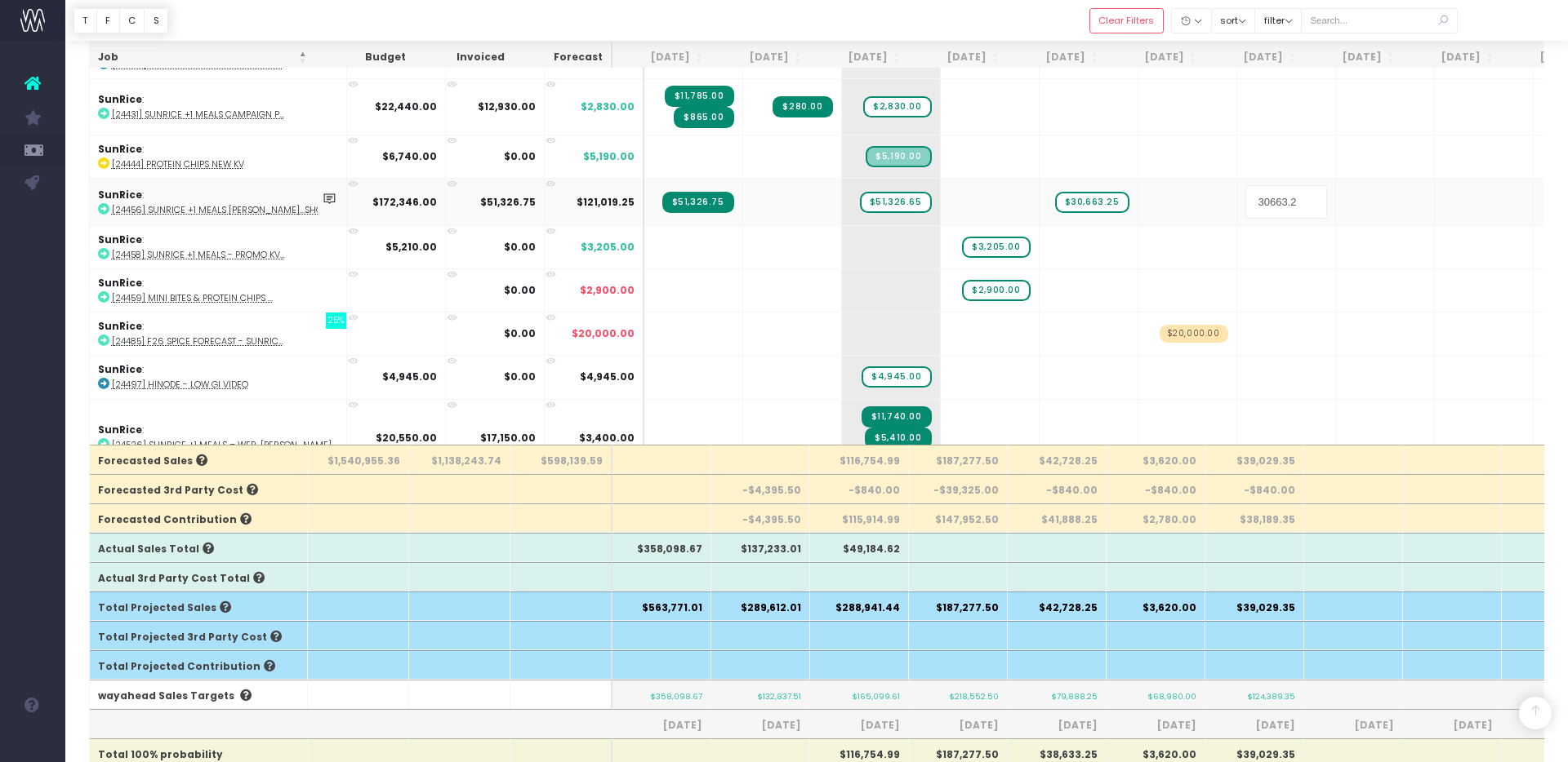
type input "30663.25"
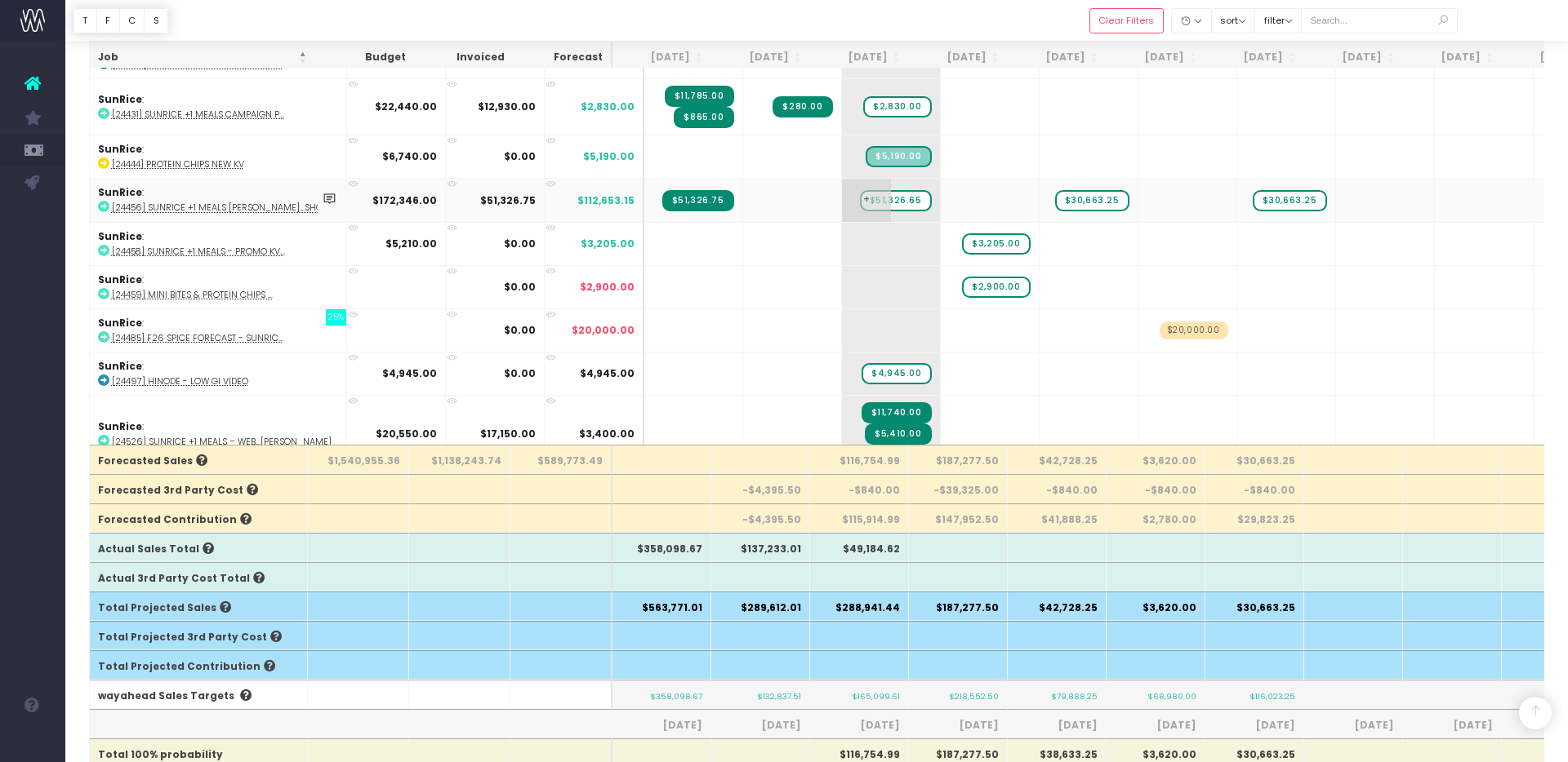
click at [842, 195] on span "+" at bounding box center [866, 199] width 49 height 42
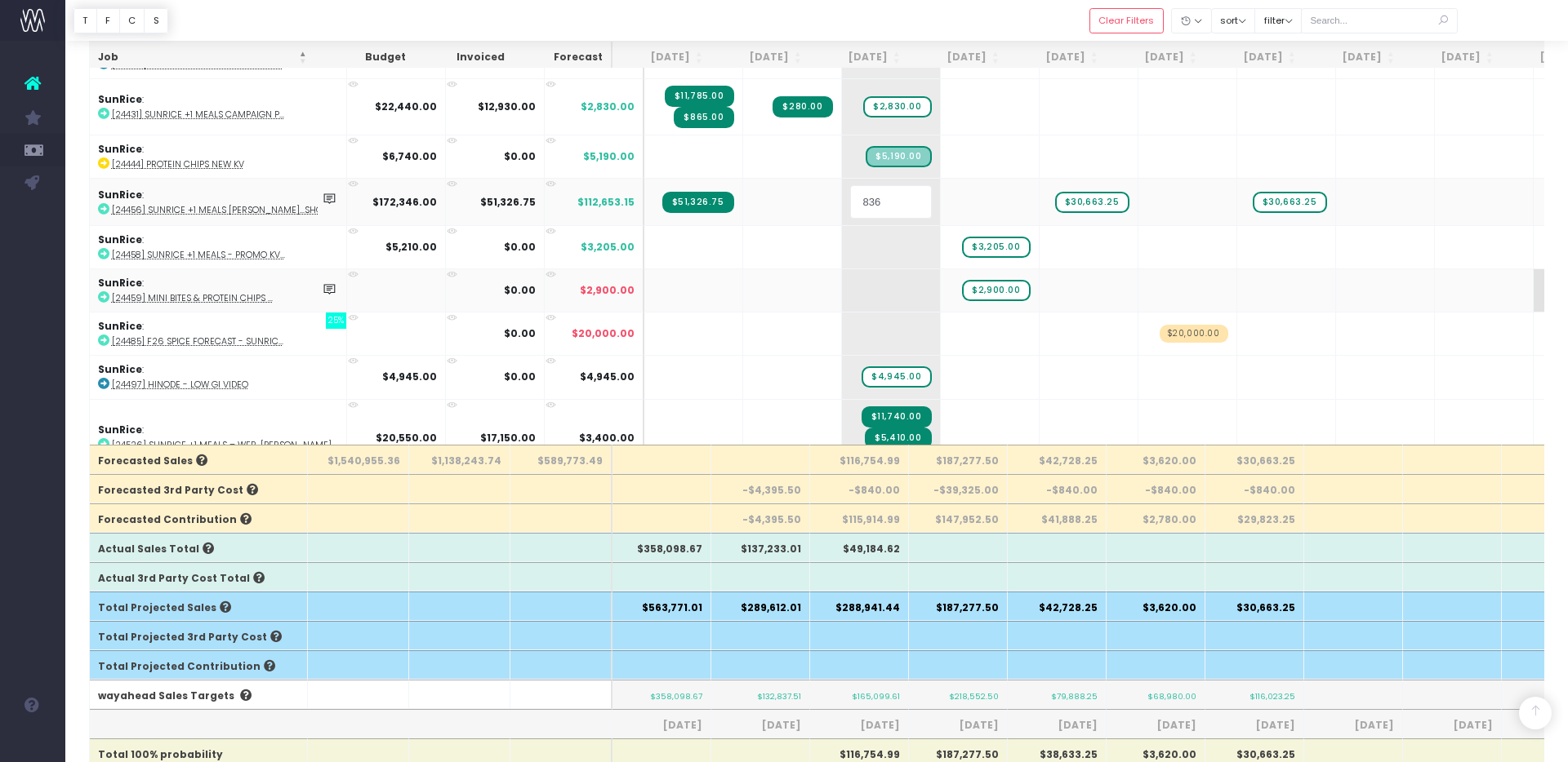
type input "8366"
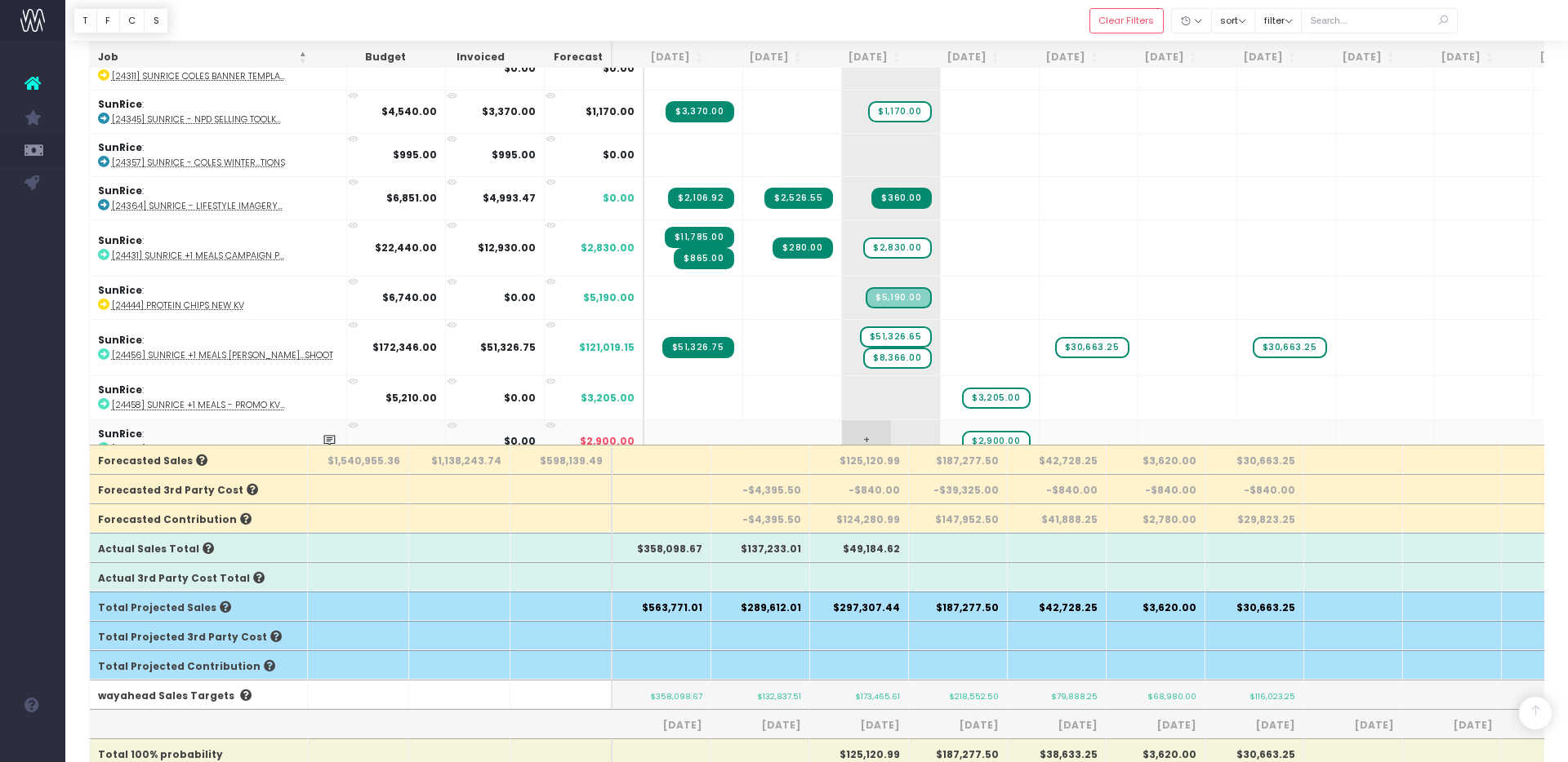
scroll to position [2223, 0]
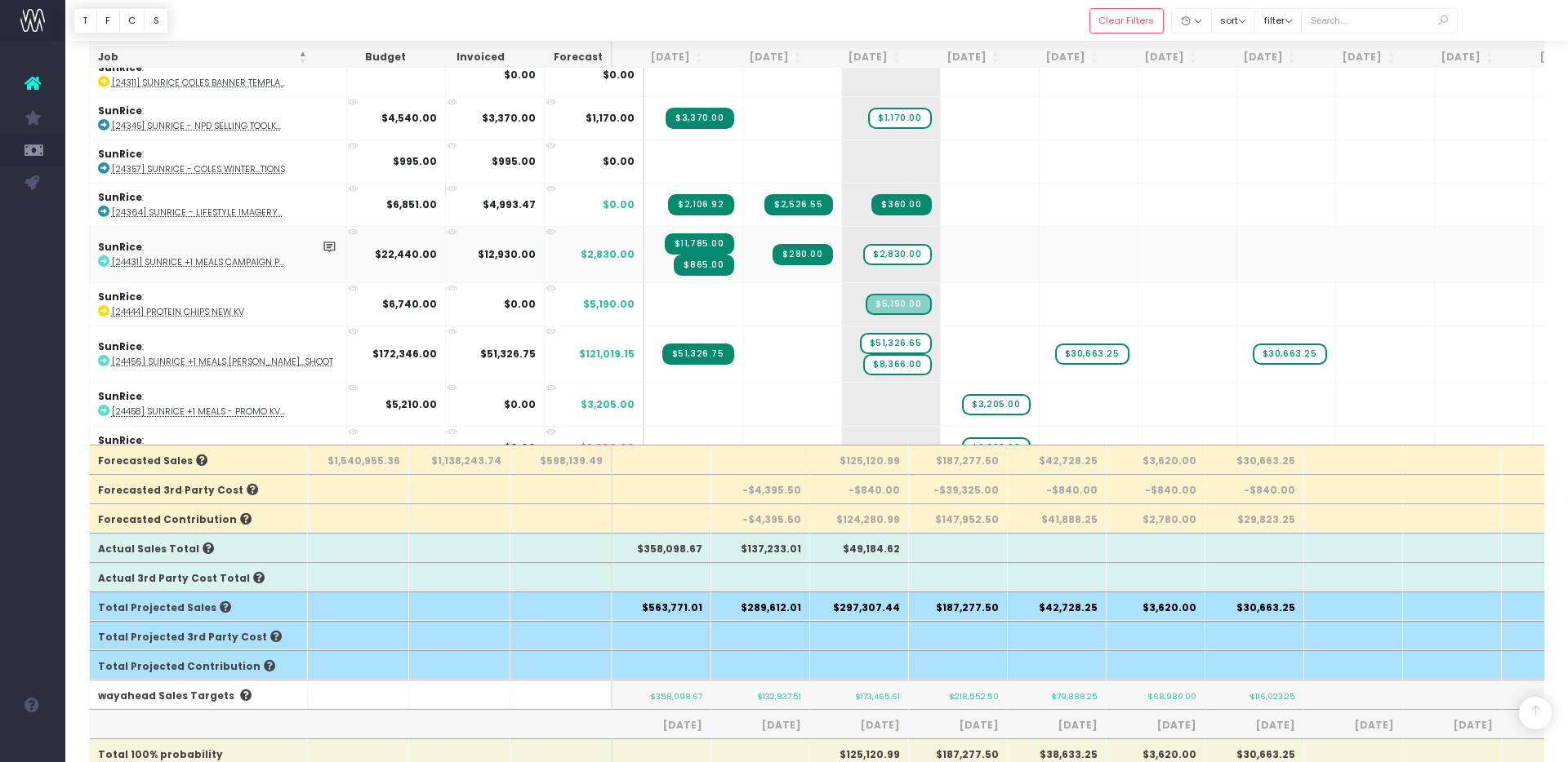
click at [239, 256] on abbr "[24431] SunRice +1 Meals Campaign P..." at bounding box center [198, 262] width 172 height 12
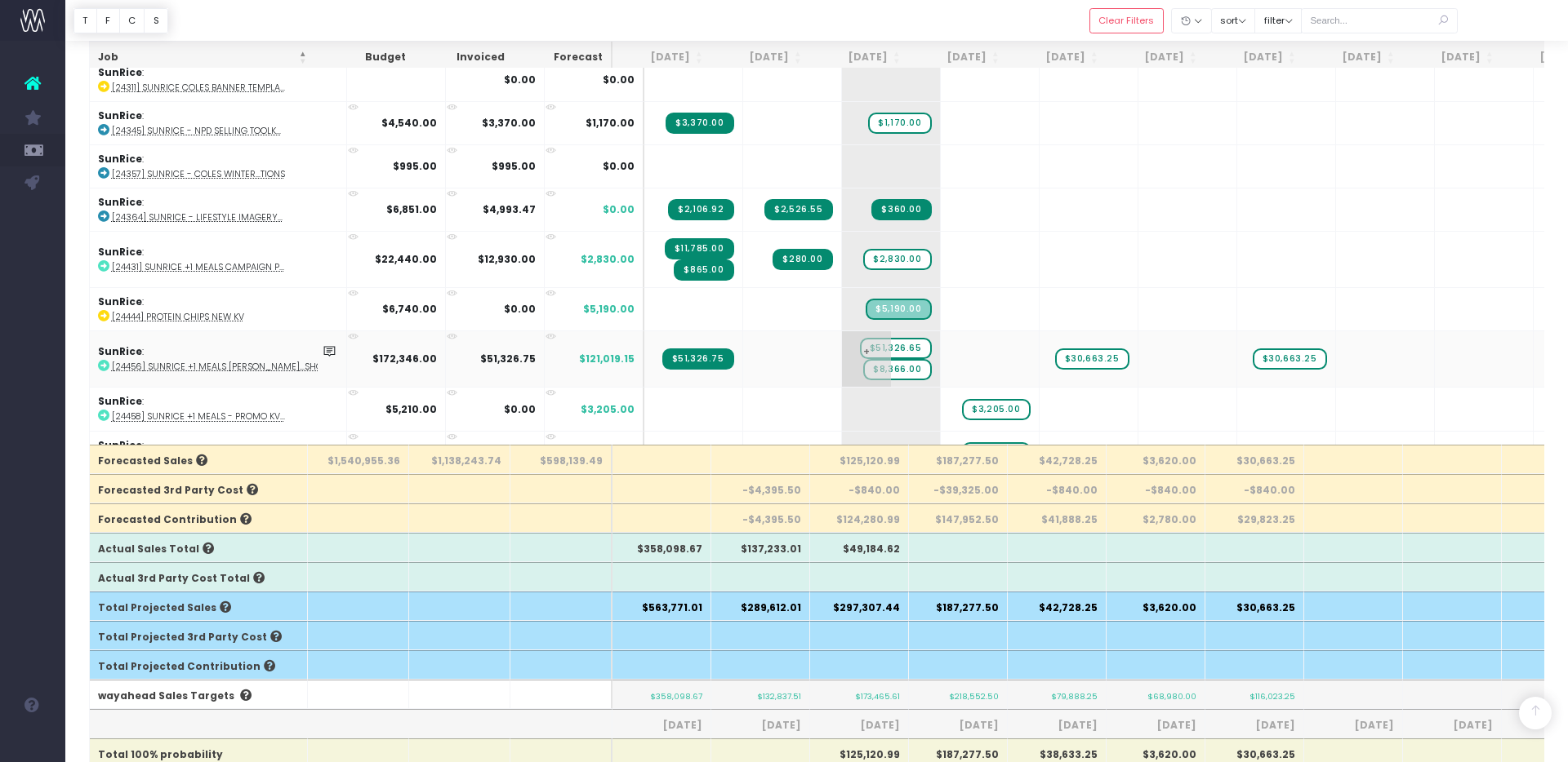
scroll to position [2212, 0]
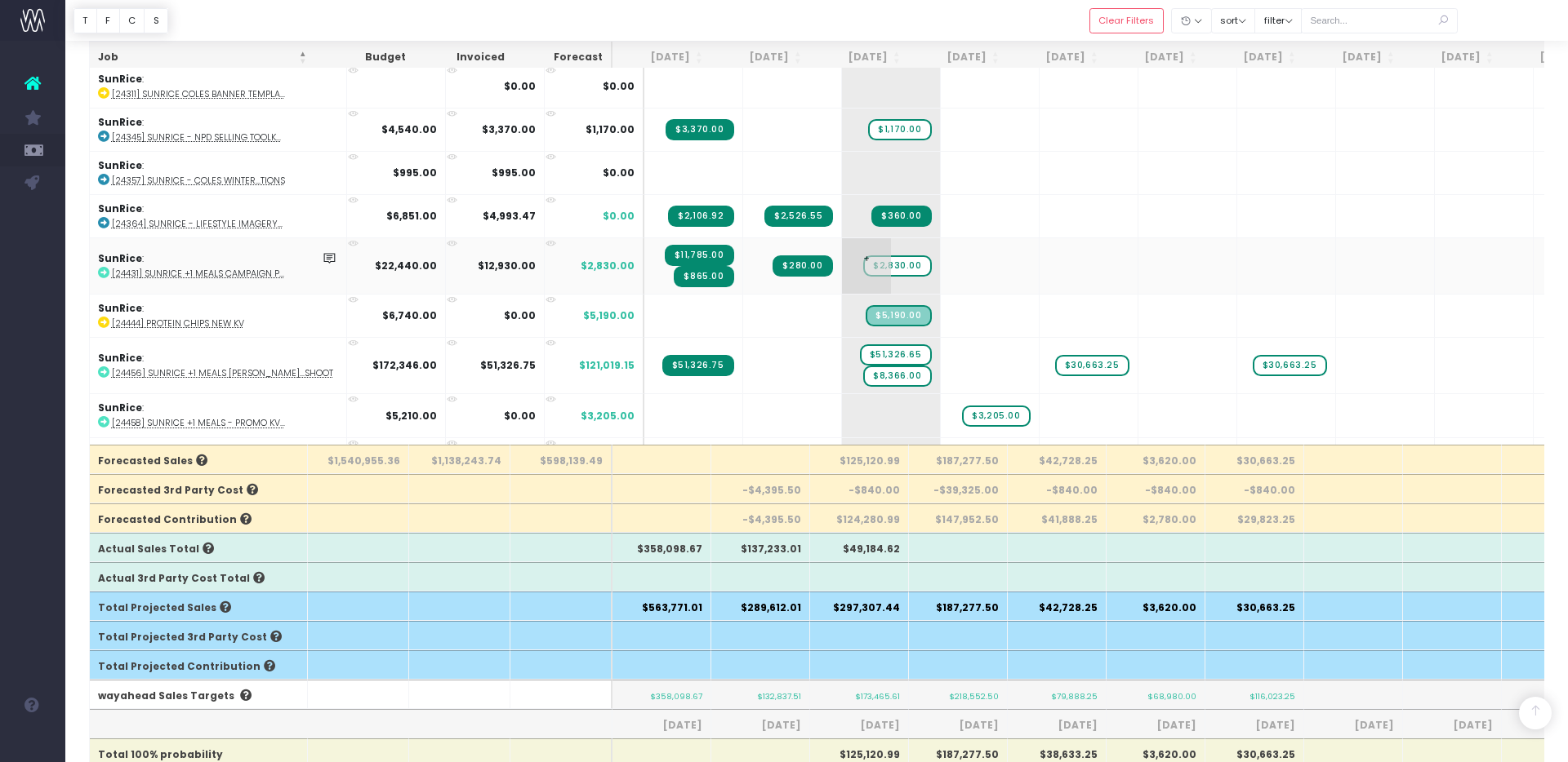
click at [842, 262] on span "+" at bounding box center [866, 266] width 49 height 56
type input "4880"
click at [842, 262] on span "+" at bounding box center [866, 266] width 49 height 56
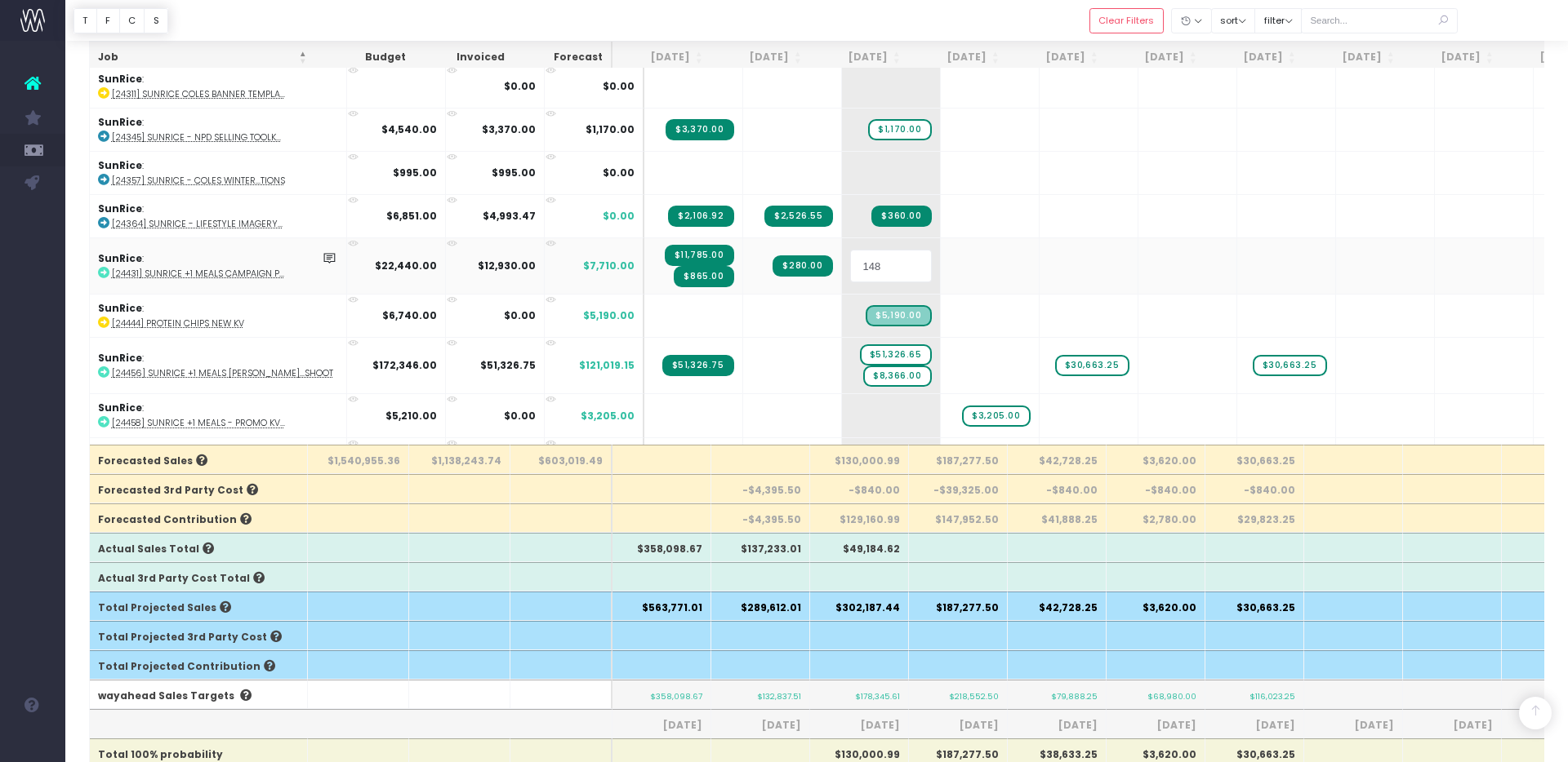
type input "1480"
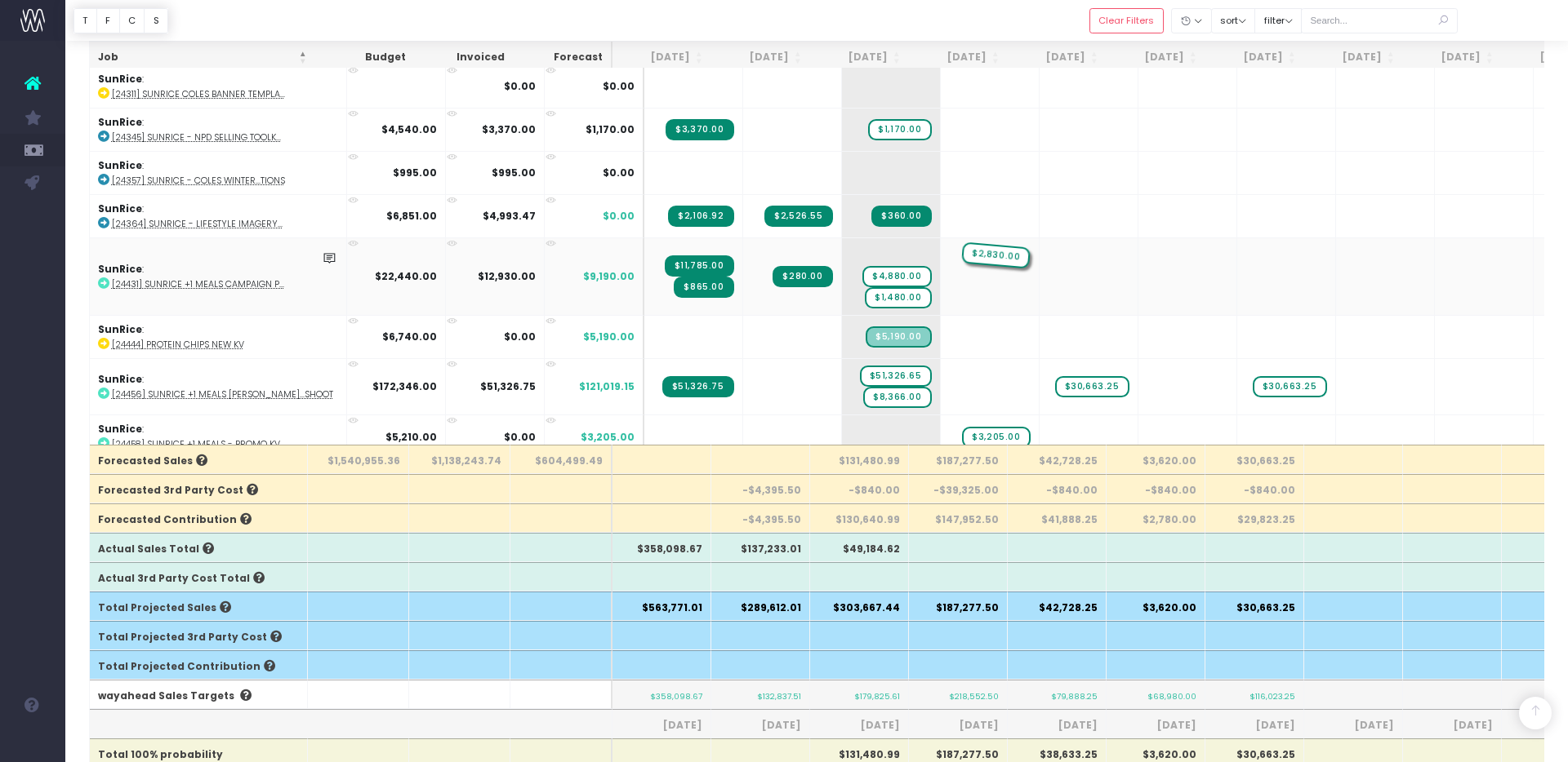
drag, startPoint x: 870, startPoint y: 245, endPoint x: 920, endPoint y: 249, distance: 50.2
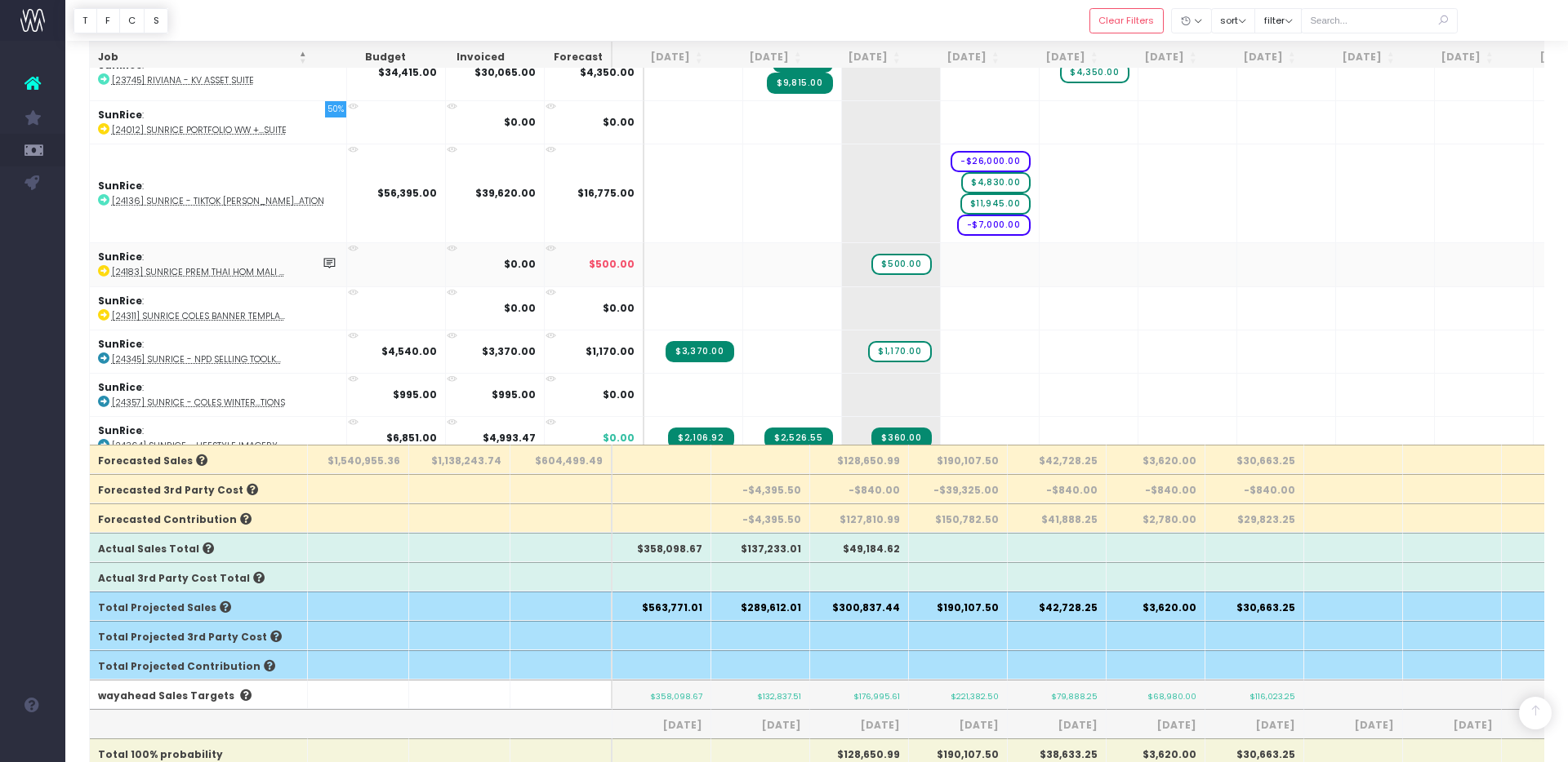
scroll to position [1993, 0]
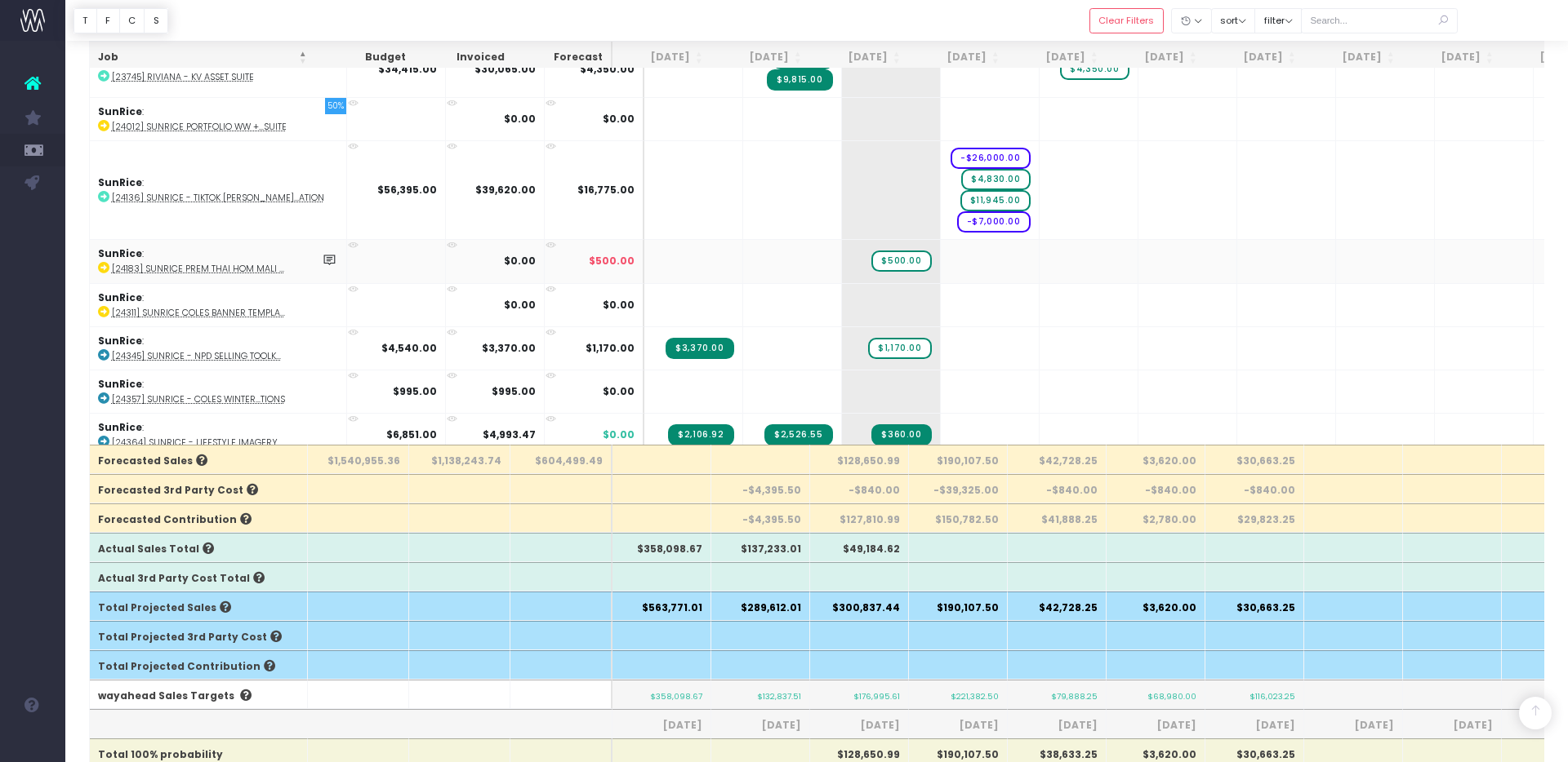
click at [259, 263] on abbr "[24183] SunRice Prem Thai Hom Mali ..." at bounding box center [198, 269] width 172 height 12
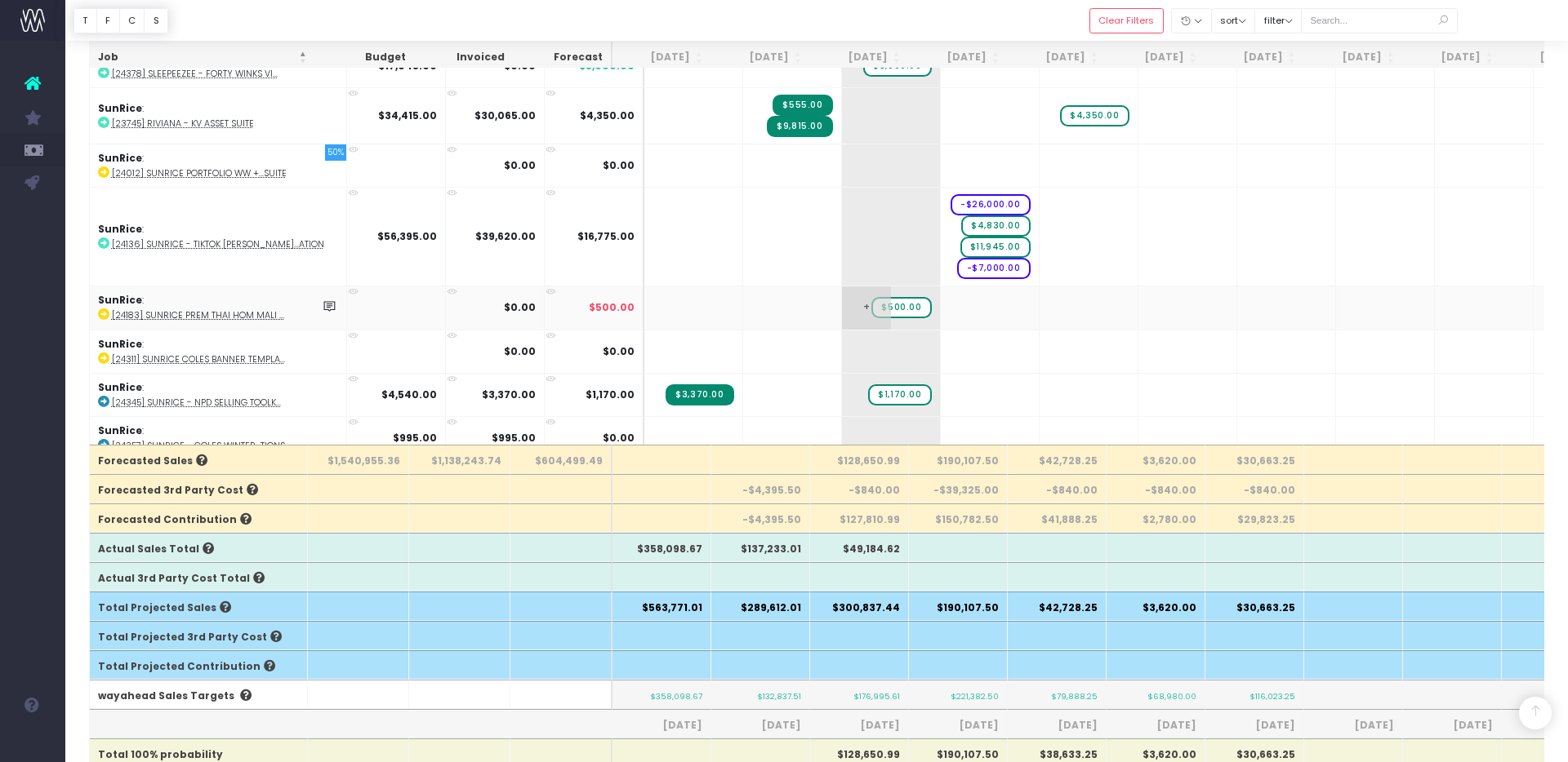
click at [871, 305] on span "$500.00" at bounding box center [901, 308] width 60 height 22
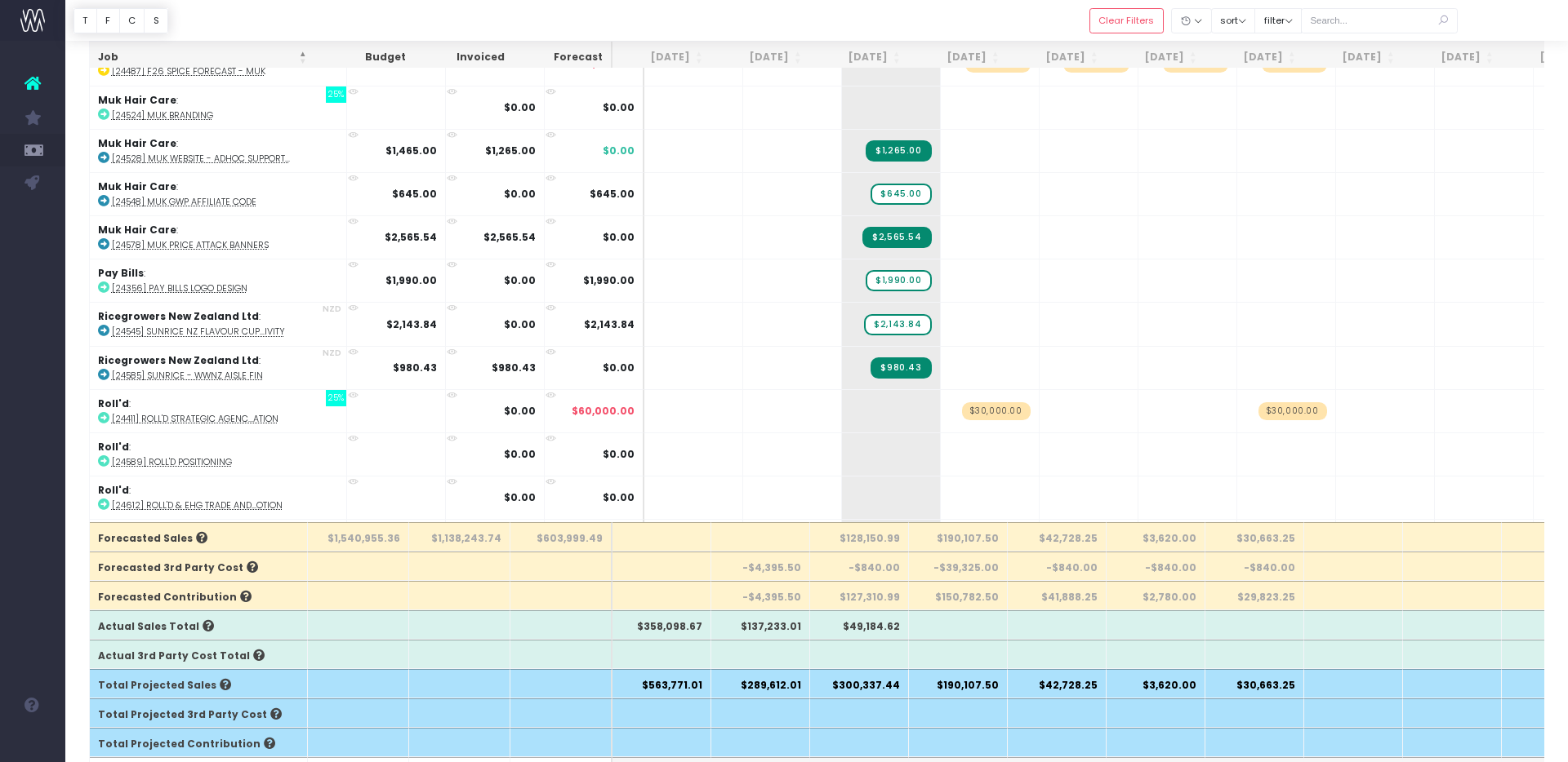
scroll to position [1116, 0]
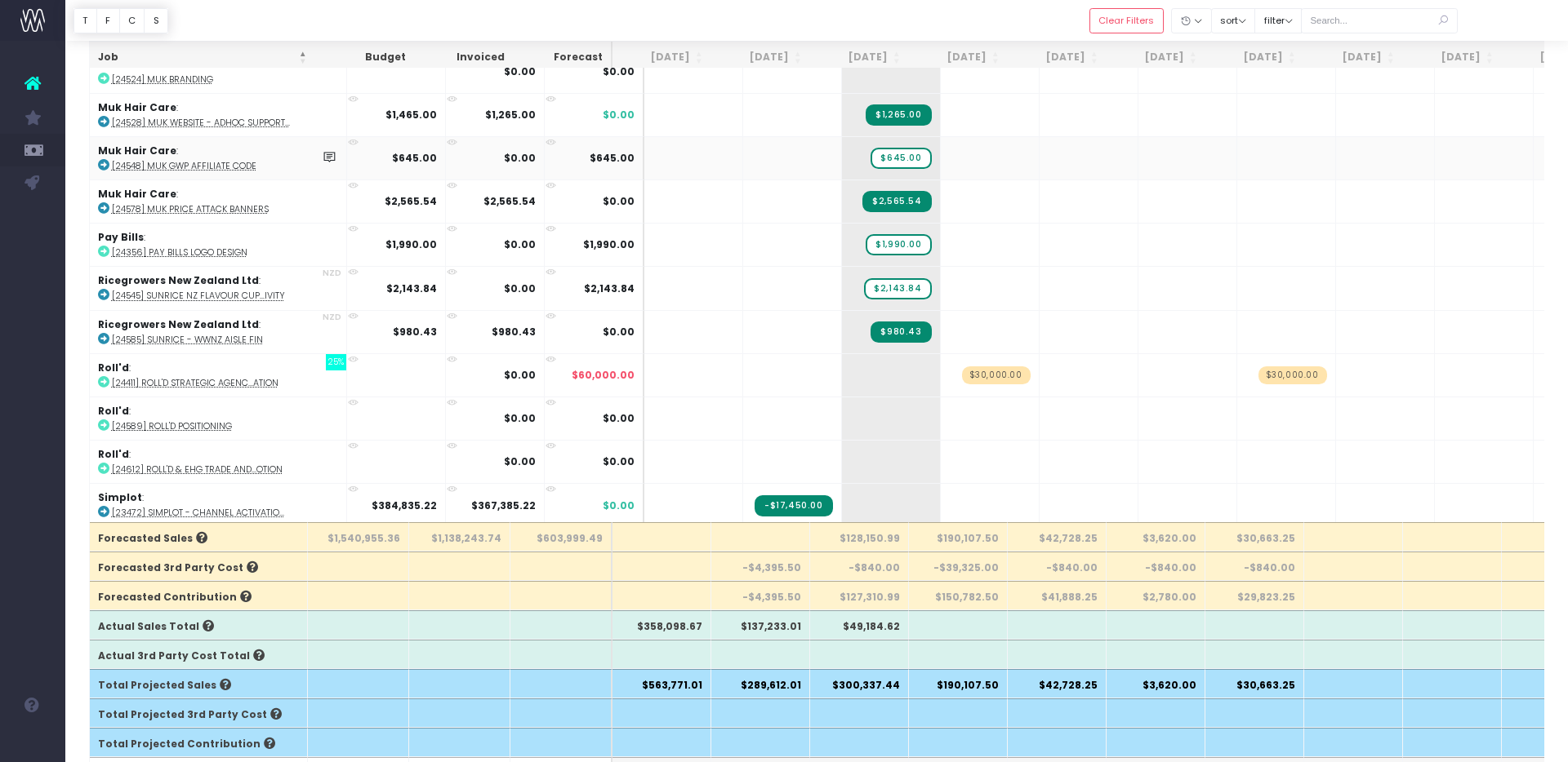
click at [231, 160] on abbr "[24548] muk GWP Affiliate Code" at bounding box center [184, 166] width 145 height 12
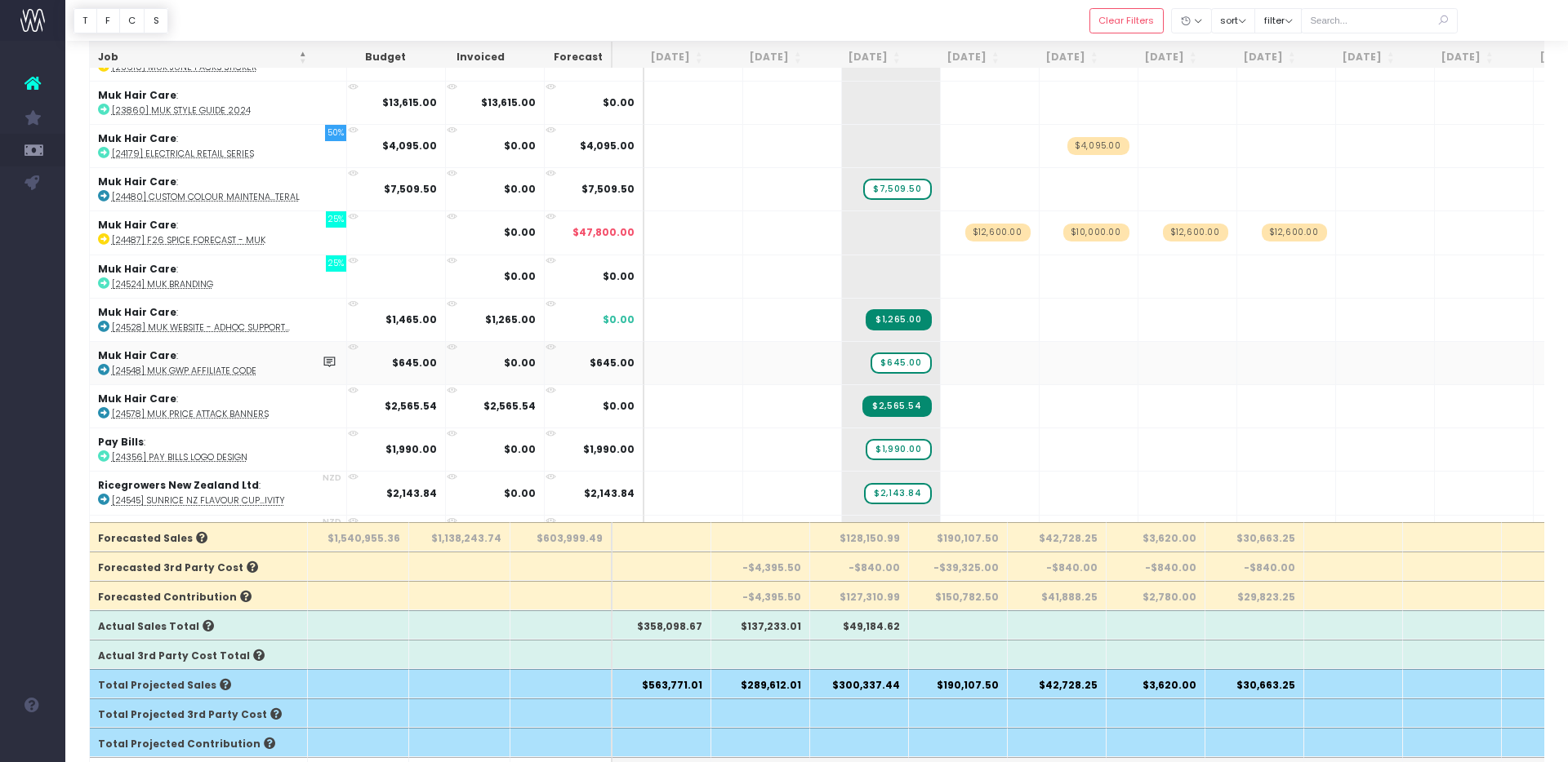
scroll to position [841, 0]
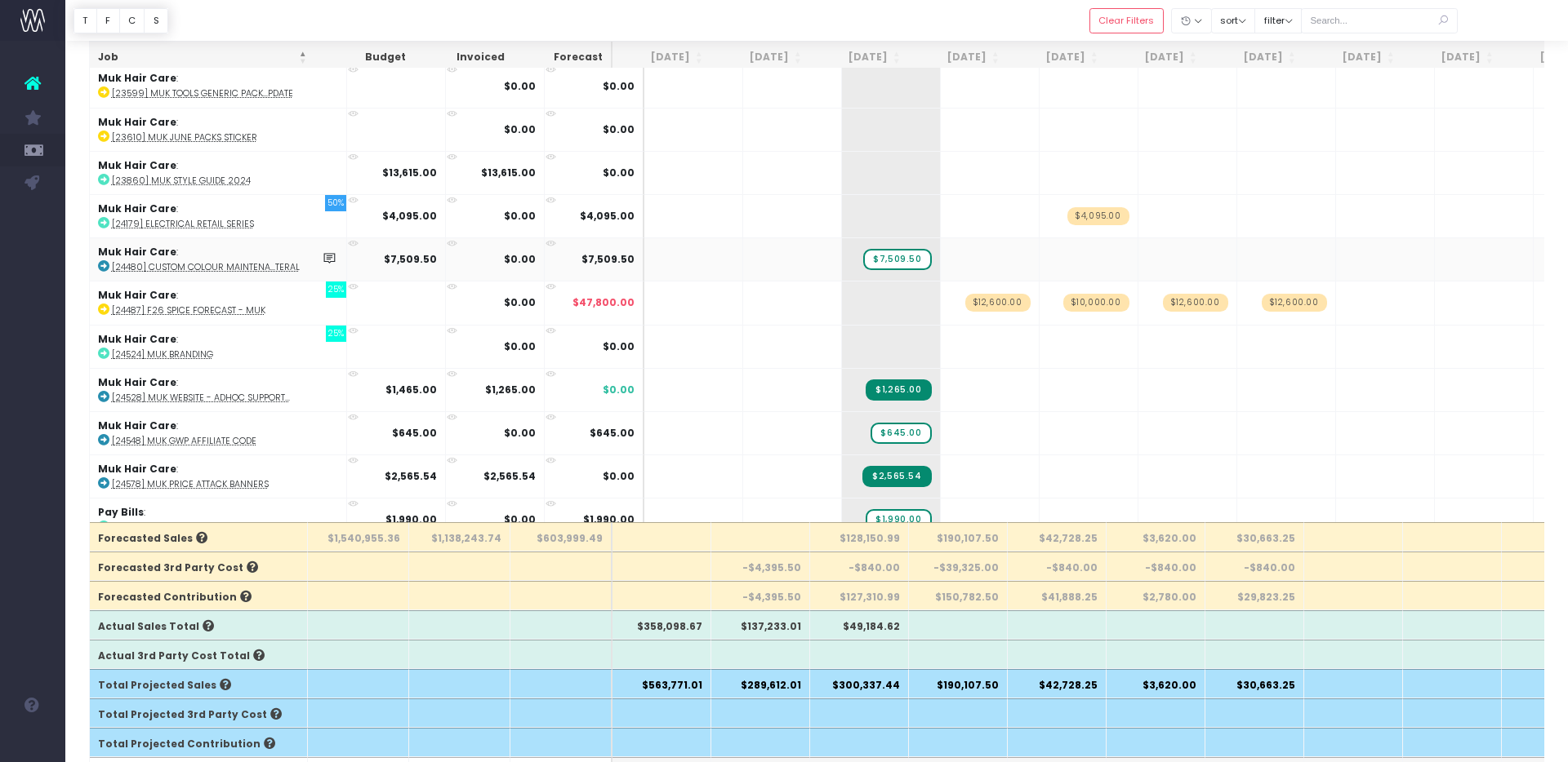
click at [207, 264] on abbr "[24480] Custom Colour Maintena...teral" at bounding box center [206, 267] width 188 height 12
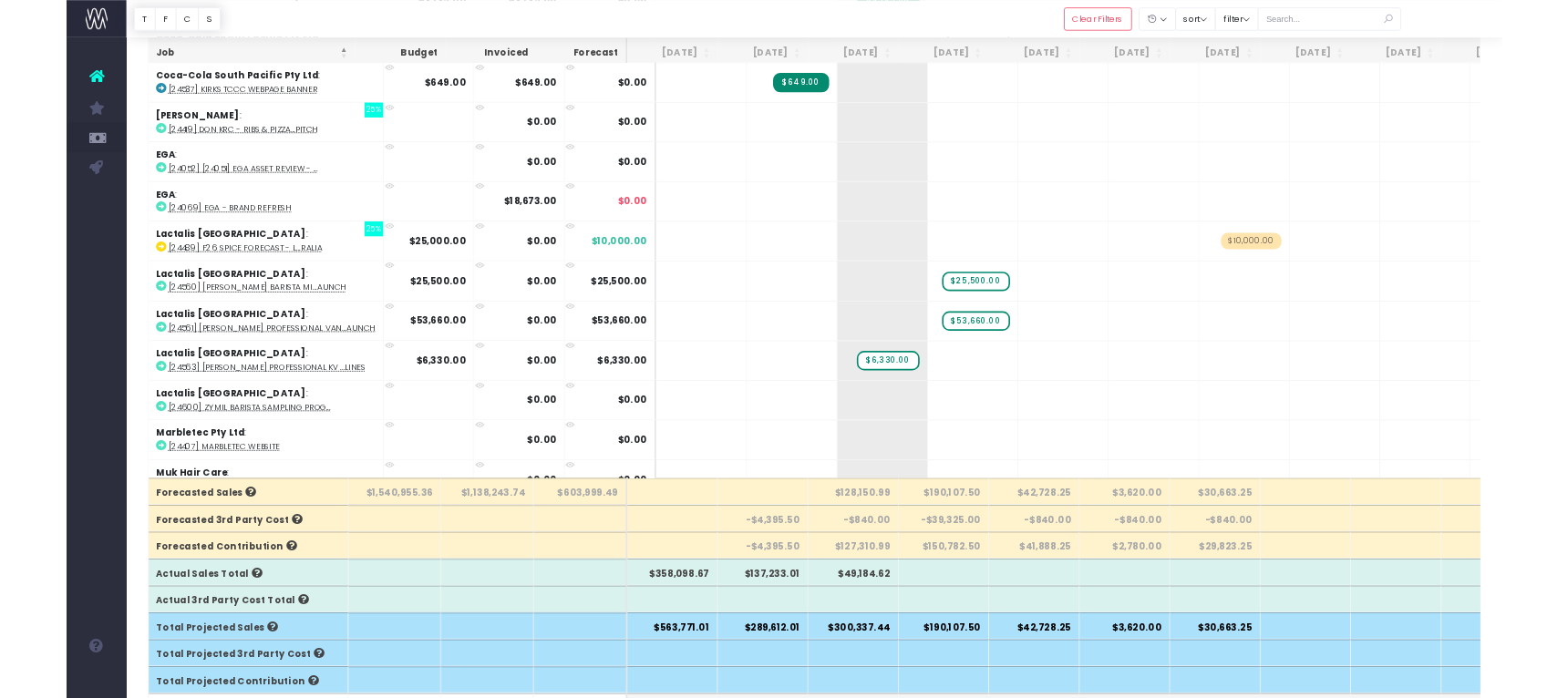
scroll to position [395, 0]
